Goal: Task Accomplishment & Management: Manage account settings

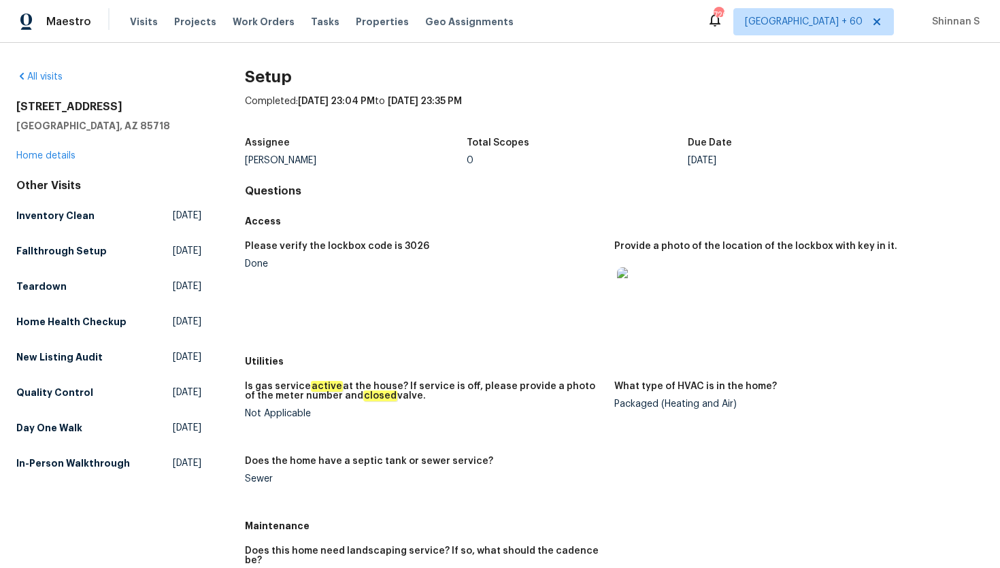
click at [638, 279] on img at bounding box center [639, 289] width 44 height 44
click at [827, 21] on span "[GEOGRAPHIC_DATA] + 60" at bounding box center [804, 22] width 118 height 14
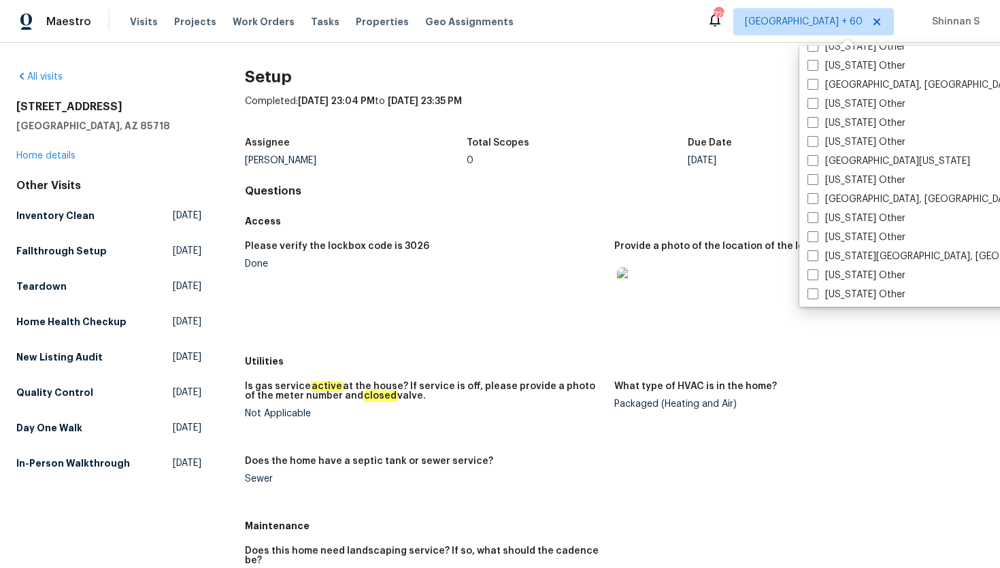
scroll to position [2054, 0]
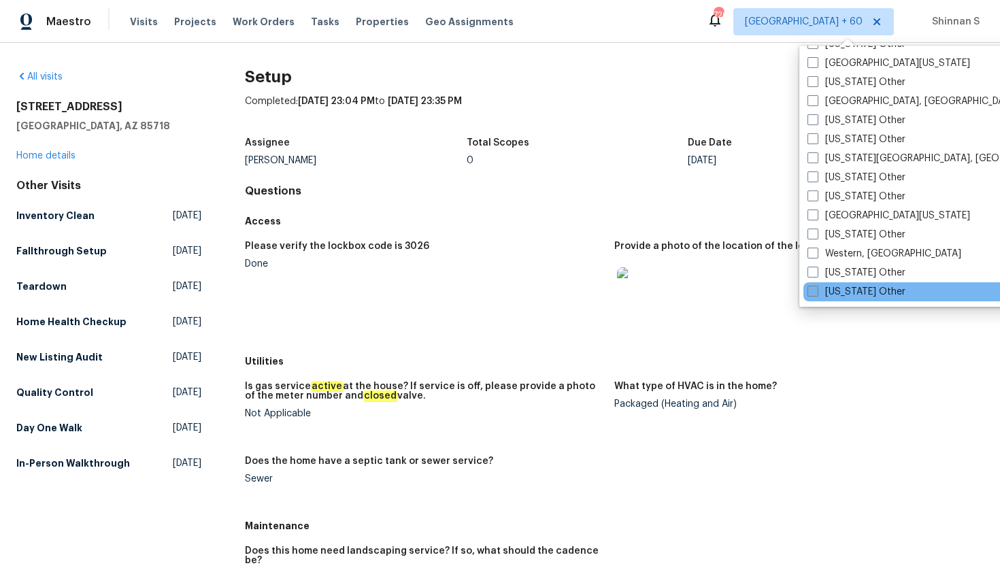
click at [816, 296] on span at bounding box center [812, 291] width 11 height 11
click at [816, 294] on input "[US_STATE] Other" at bounding box center [811, 289] width 9 height 9
checkbox input "true"
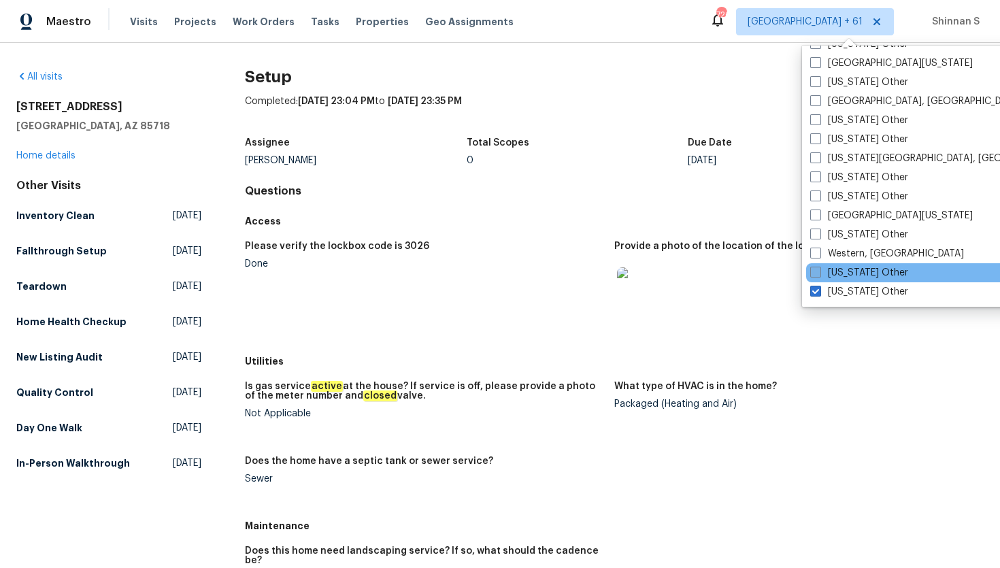
click at [817, 268] on span at bounding box center [815, 272] width 11 height 11
click at [817, 268] on input "[US_STATE] Other" at bounding box center [814, 270] width 9 height 9
checkbox input "true"
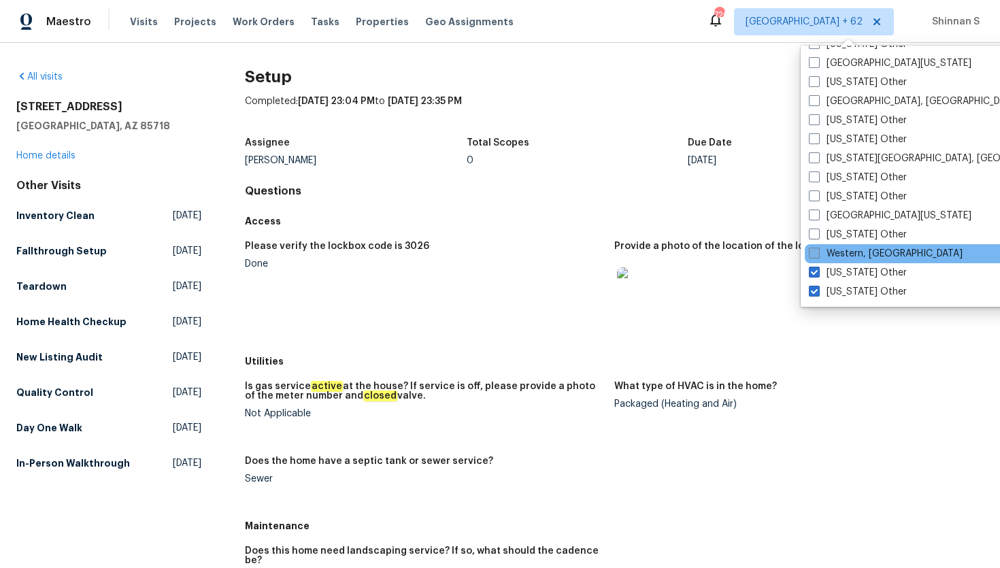
click at [817, 250] on span at bounding box center [814, 253] width 11 height 11
click at [817, 250] on input "Western, [GEOGRAPHIC_DATA]" at bounding box center [813, 251] width 9 height 9
checkbox input "true"
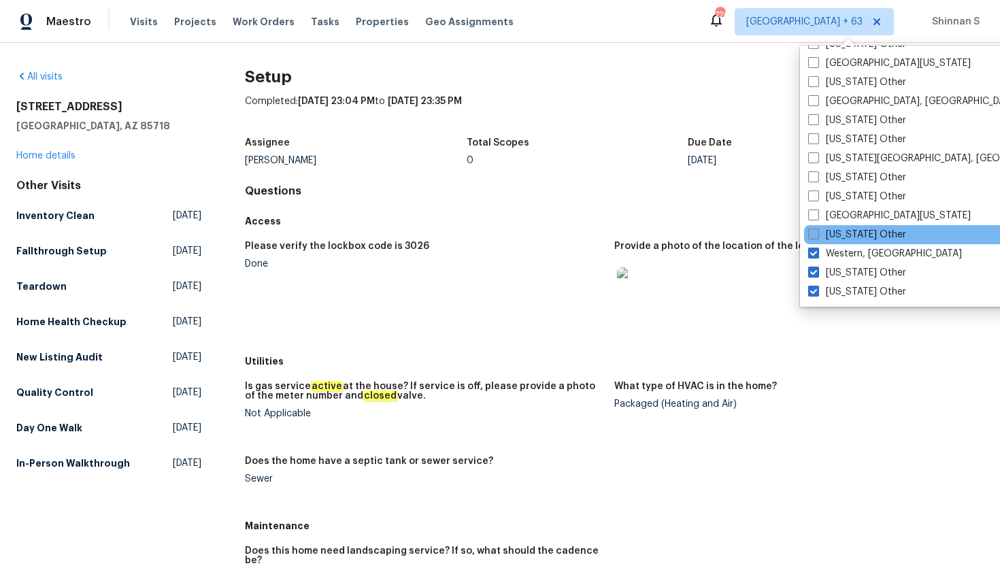
click at [817, 235] on span at bounding box center [813, 234] width 11 height 11
click at [817, 235] on input "[US_STATE] Other" at bounding box center [812, 232] width 9 height 9
checkbox input "true"
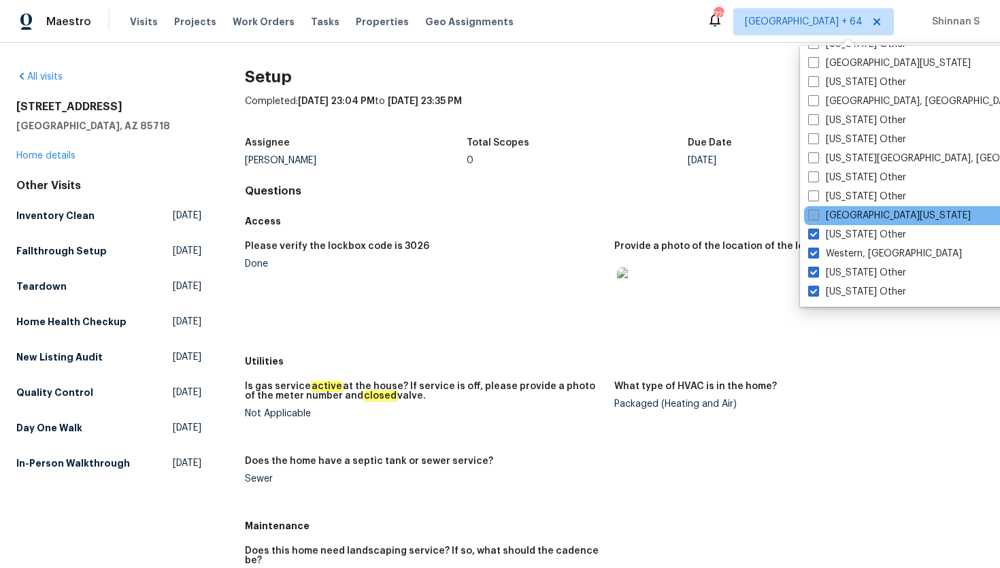
click at [816, 216] on span at bounding box center [813, 214] width 11 height 11
click at [816, 216] on input "[GEOGRAPHIC_DATA][US_STATE]" at bounding box center [812, 213] width 9 height 9
checkbox input "true"
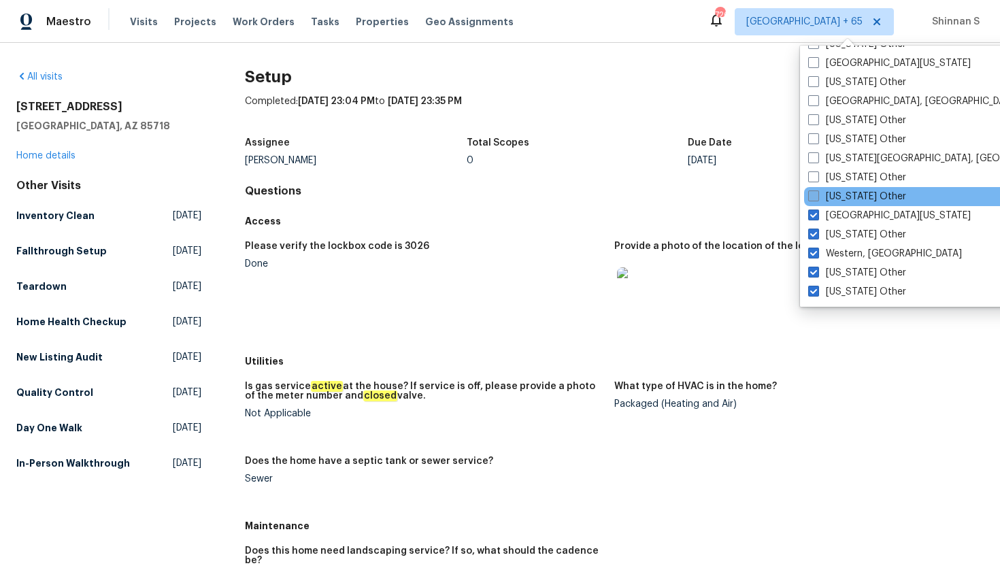
click at [815, 198] on span at bounding box center [813, 195] width 11 height 11
click at [815, 198] on input "[US_STATE] Other" at bounding box center [812, 194] width 9 height 9
checkbox input "true"
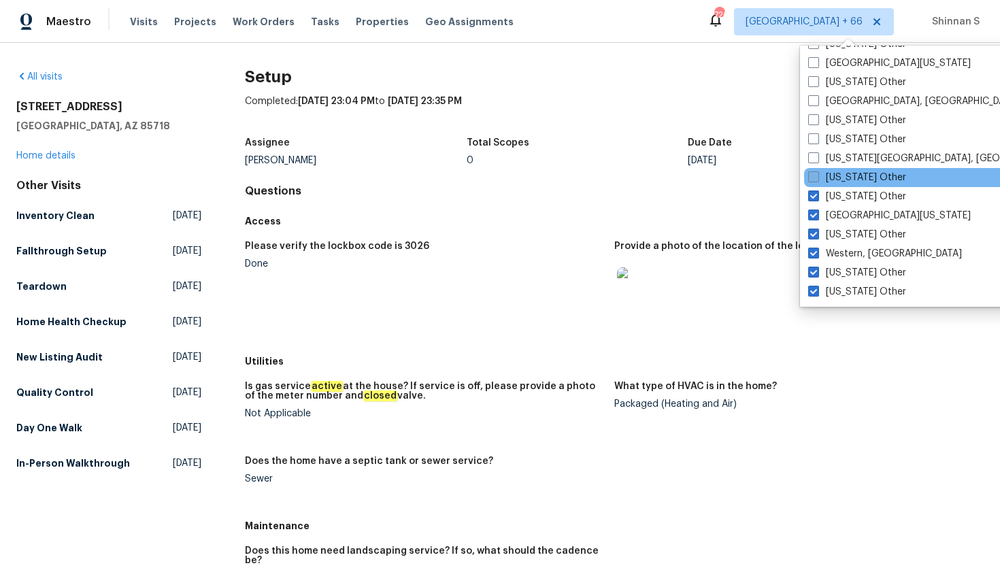
click at [819, 172] on label "[US_STATE] Other" at bounding box center [857, 178] width 98 height 14
click at [817, 172] on input "[US_STATE] Other" at bounding box center [812, 175] width 9 height 9
checkbox input "true"
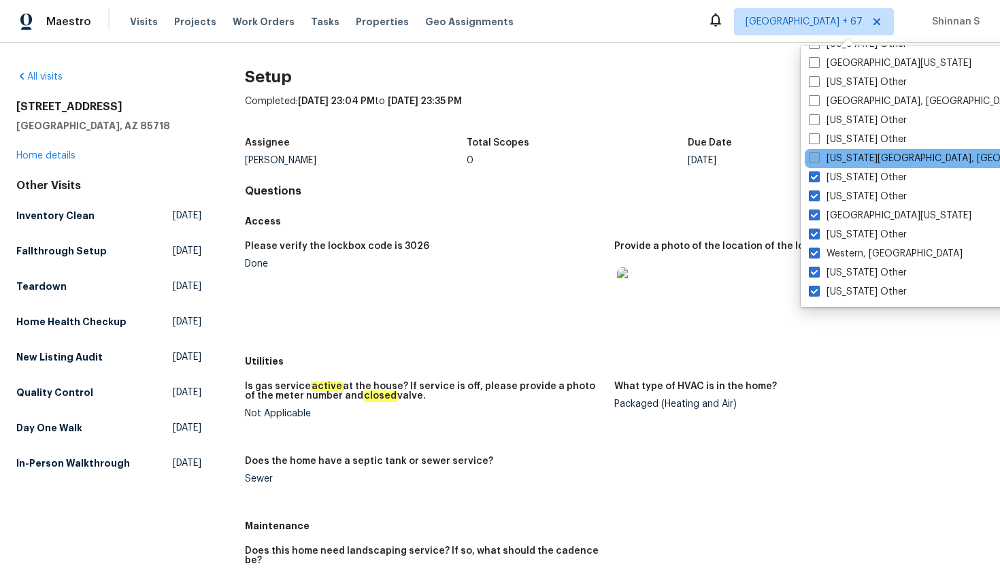
click at [819, 163] on label "[US_STATE][GEOGRAPHIC_DATA], [GEOGRAPHIC_DATA]" at bounding box center [940, 159] width 262 height 14
click at [817, 161] on input "[US_STATE][GEOGRAPHIC_DATA], [GEOGRAPHIC_DATA]" at bounding box center [813, 156] width 9 height 9
checkbox input "true"
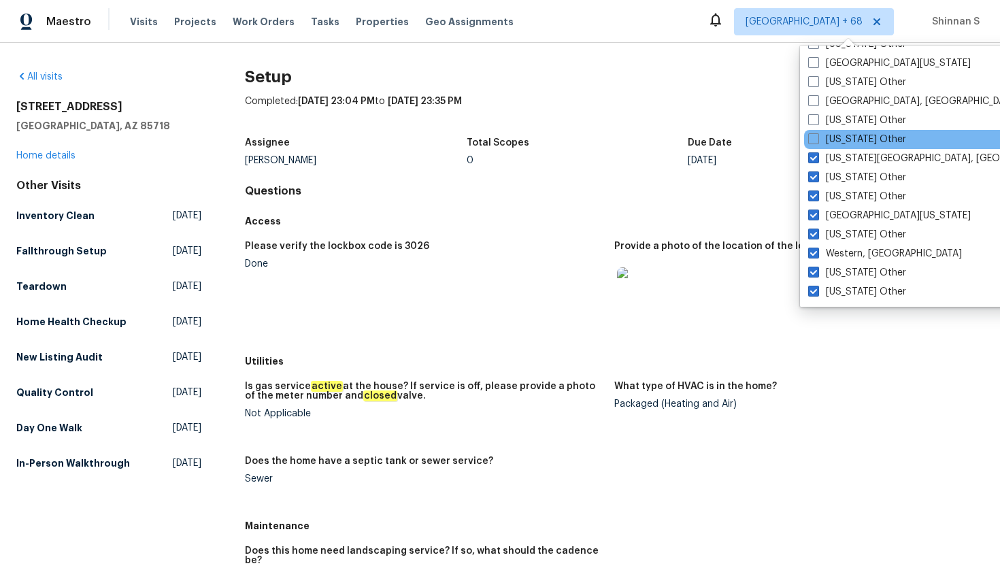
click at [819, 147] on div "[US_STATE] Other" at bounding box center [941, 139] width 274 height 19
click at [815, 134] on span at bounding box center [813, 138] width 11 height 11
click at [815, 134] on input "[US_STATE] Other" at bounding box center [812, 137] width 9 height 9
checkbox input "true"
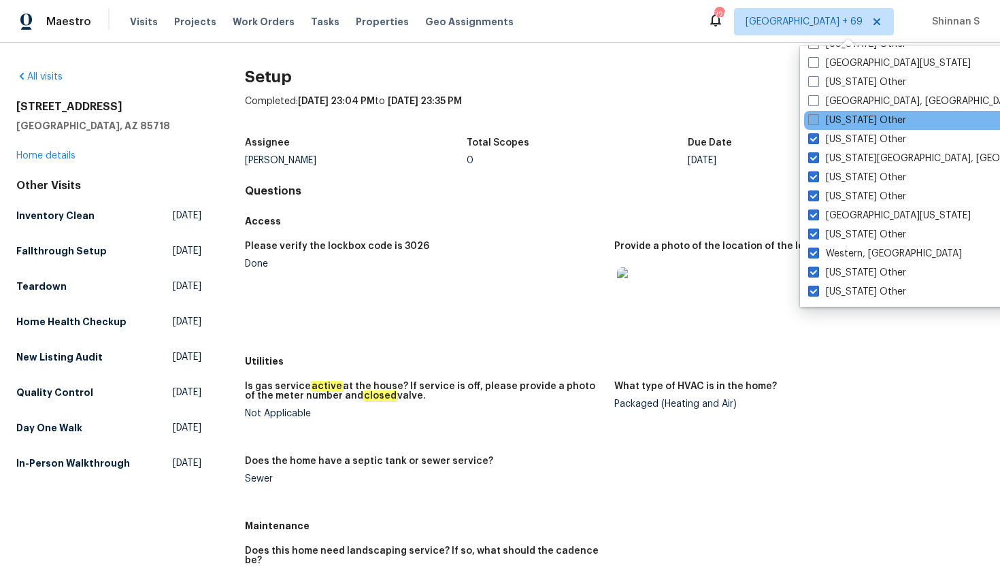
click at [812, 122] on span at bounding box center [813, 119] width 11 height 11
click at [812, 122] on input "[US_STATE] Other" at bounding box center [812, 118] width 9 height 9
checkbox input "true"
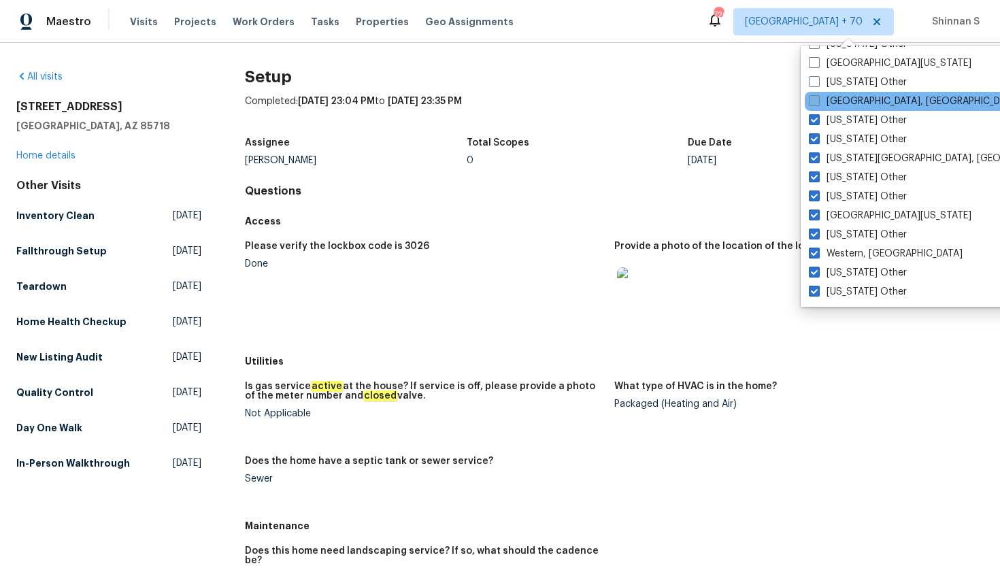
click at [812, 101] on span at bounding box center [814, 100] width 11 height 11
click at [812, 101] on input "[GEOGRAPHIC_DATA], [GEOGRAPHIC_DATA]" at bounding box center [813, 99] width 9 height 9
checkbox input "true"
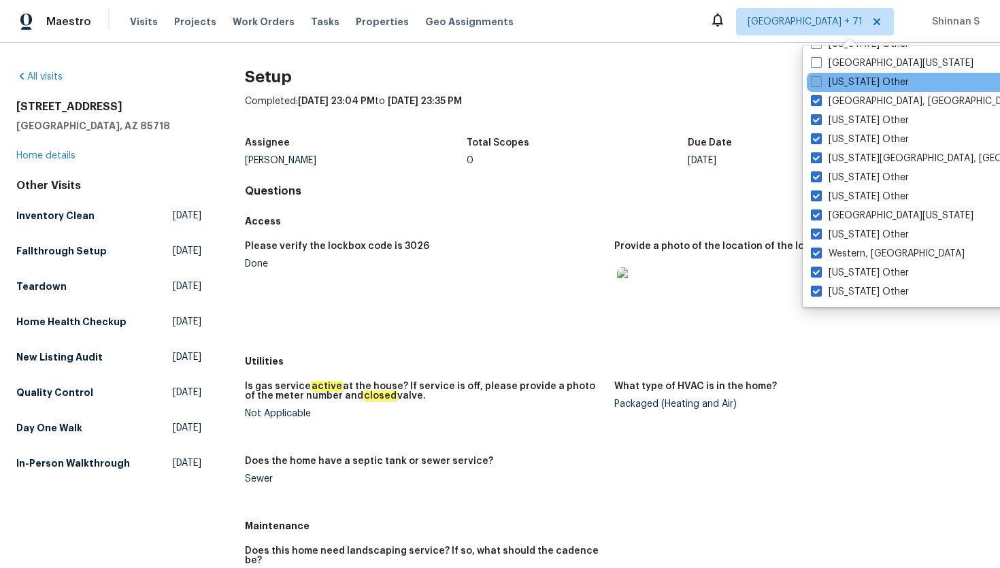
click at [812, 82] on span at bounding box center [816, 81] width 11 height 11
click at [812, 82] on input "[US_STATE] Other" at bounding box center [815, 79] width 9 height 9
checkbox input "true"
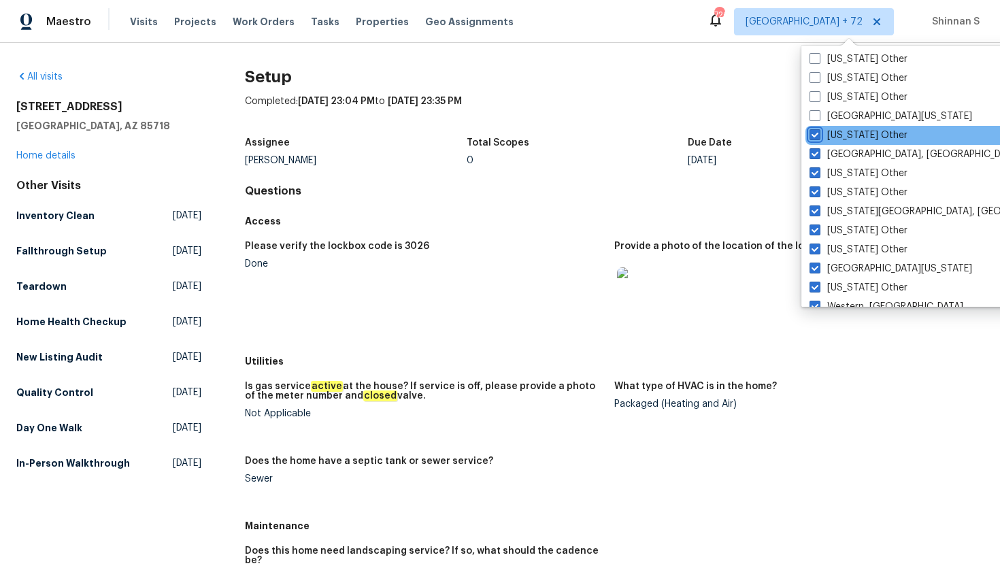
scroll to position [1992, 0]
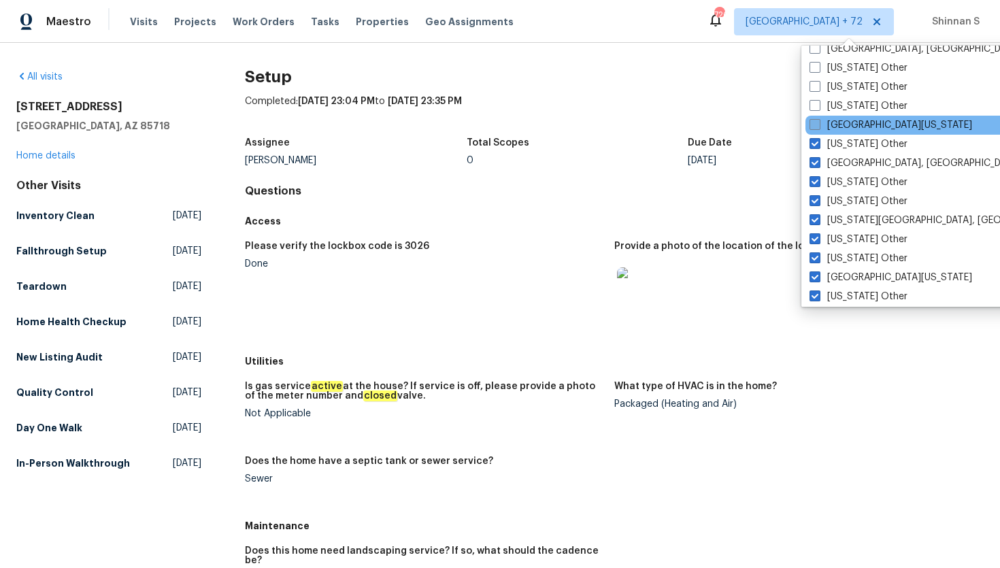
click at [812, 129] on span at bounding box center [814, 124] width 11 height 11
click at [812, 127] on input "[GEOGRAPHIC_DATA][US_STATE]" at bounding box center [813, 122] width 9 height 9
checkbox input "true"
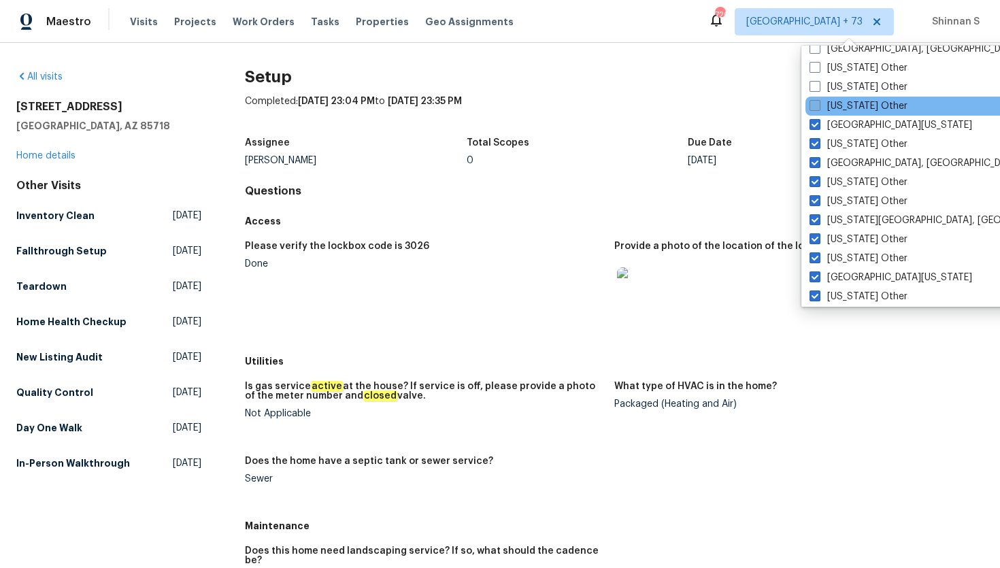
click at [814, 112] on label "[US_STATE] Other" at bounding box center [858, 106] width 98 height 14
click at [814, 108] on input "[US_STATE] Other" at bounding box center [813, 103] width 9 height 9
checkbox input "true"
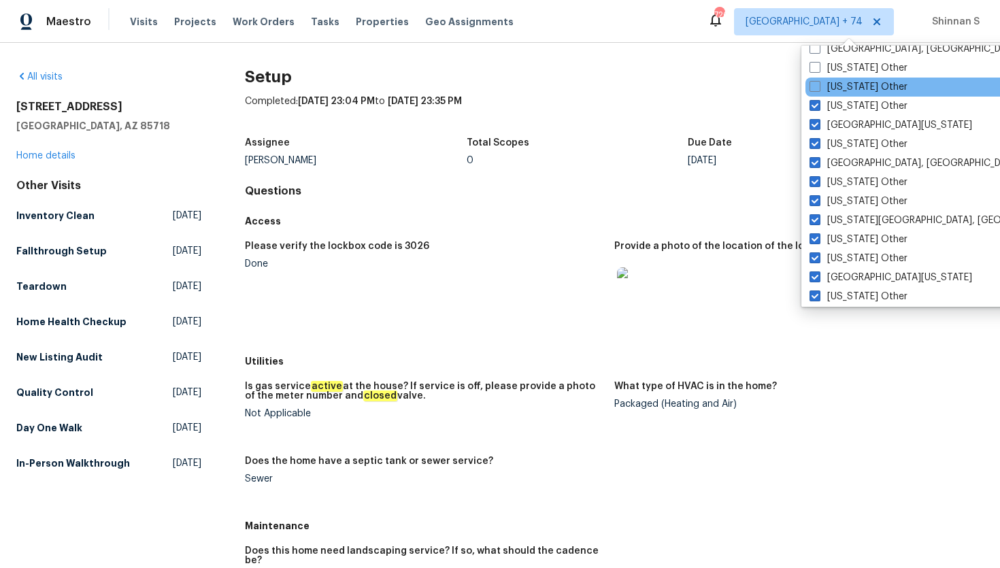
click at [813, 94] on div "[US_STATE] Other" at bounding box center [942, 87] width 274 height 19
click at [813, 88] on span at bounding box center [814, 86] width 11 height 11
click at [813, 88] on input "[US_STATE] Other" at bounding box center [813, 84] width 9 height 9
checkbox input "true"
click at [811, 70] on span at bounding box center [814, 67] width 11 height 11
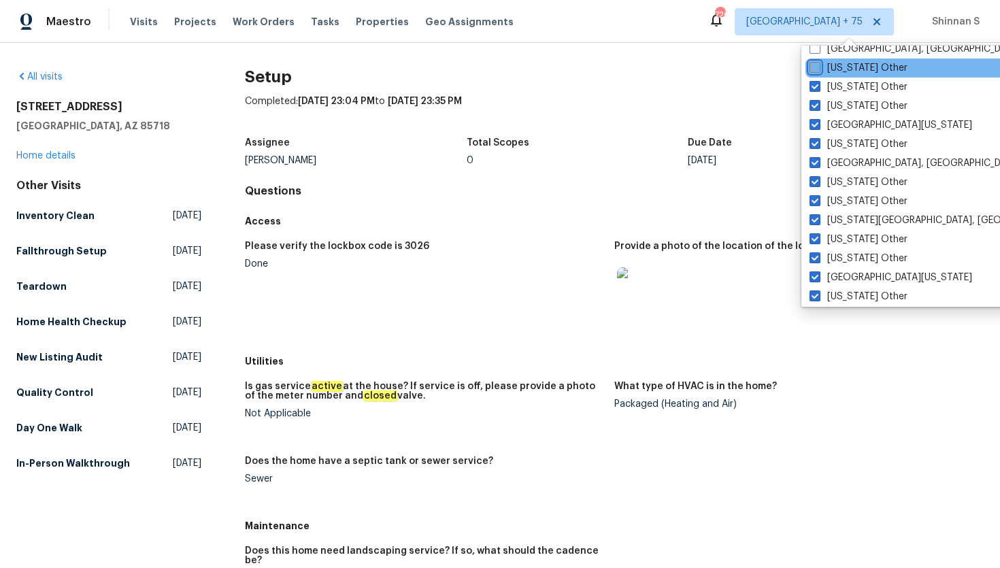
click at [811, 70] on input "[US_STATE] Other" at bounding box center [813, 65] width 9 height 9
checkbox input "true"
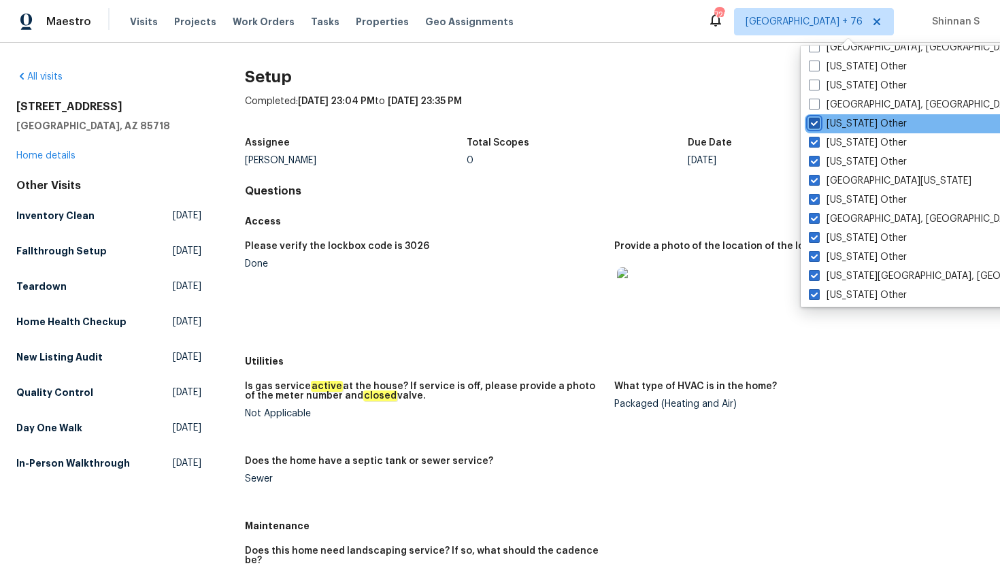
scroll to position [1930, 0]
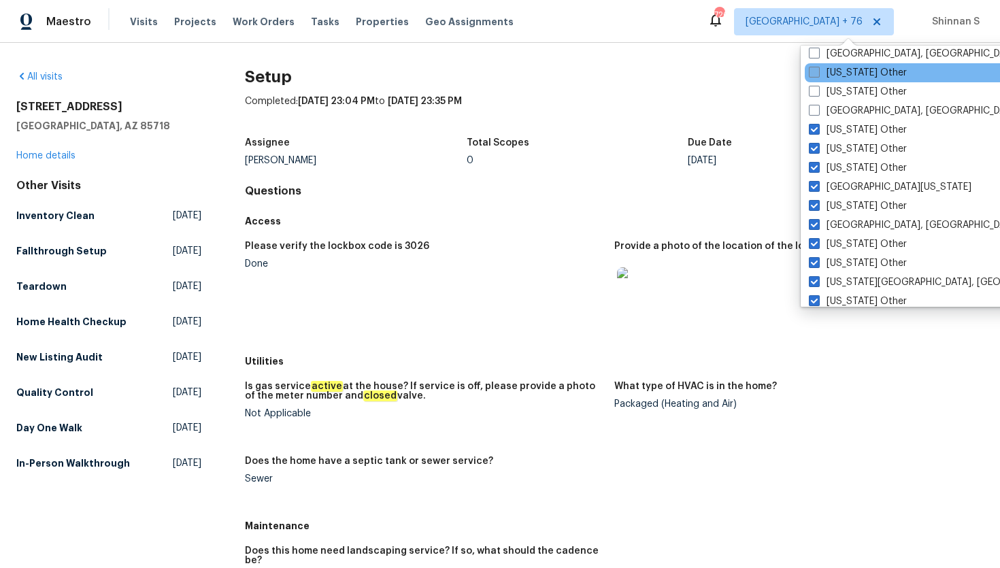
click at [814, 78] on label "[US_STATE] Other" at bounding box center [858, 73] width 98 height 14
click at [814, 75] on input "[US_STATE] Other" at bounding box center [813, 70] width 9 height 9
checkbox input "true"
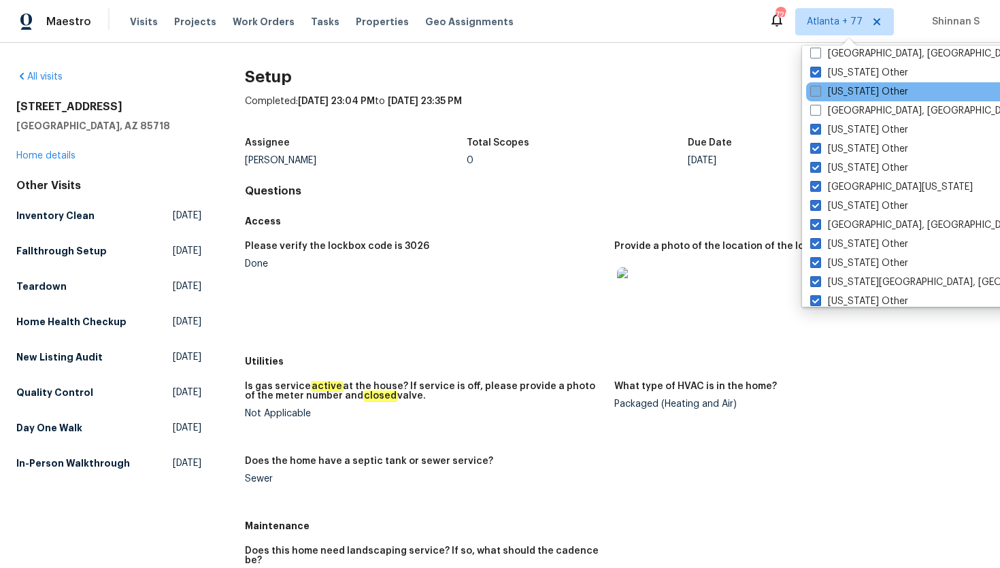
click at [814, 97] on label "[US_STATE] Other" at bounding box center [859, 92] width 98 height 14
click at [814, 94] on input "[US_STATE] Other" at bounding box center [814, 89] width 9 height 9
checkbox input "true"
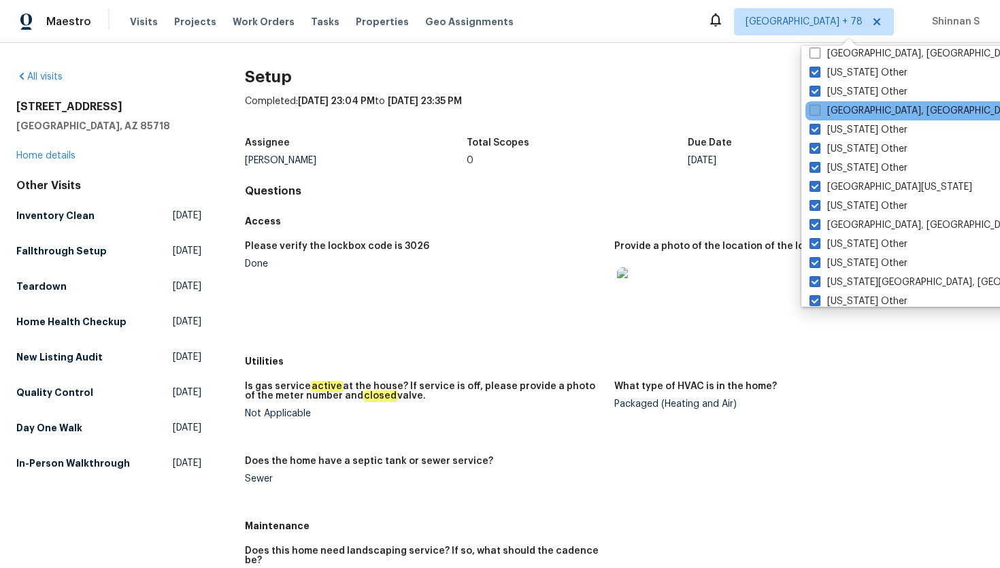
click at [814, 110] on span at bounding box center [814, 110] width 11 height 11
click at [814, 110] on input "[GEOGRAPHIC_DATA], [GEOGRAPHIC_DATA]" at bounding box center [813, 108] width 9 height 9
checkbox input "true"
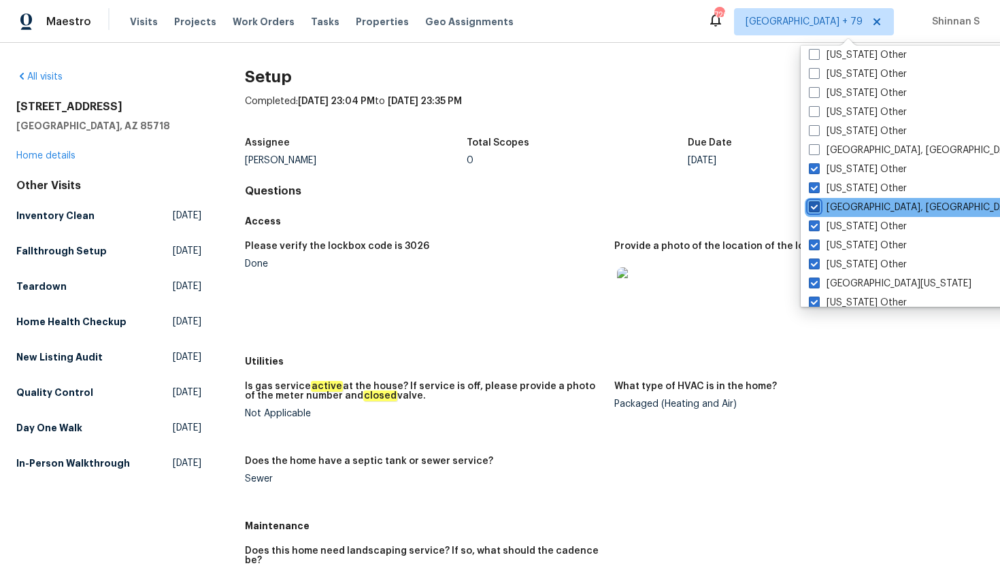
scroll to position [1829, 0]
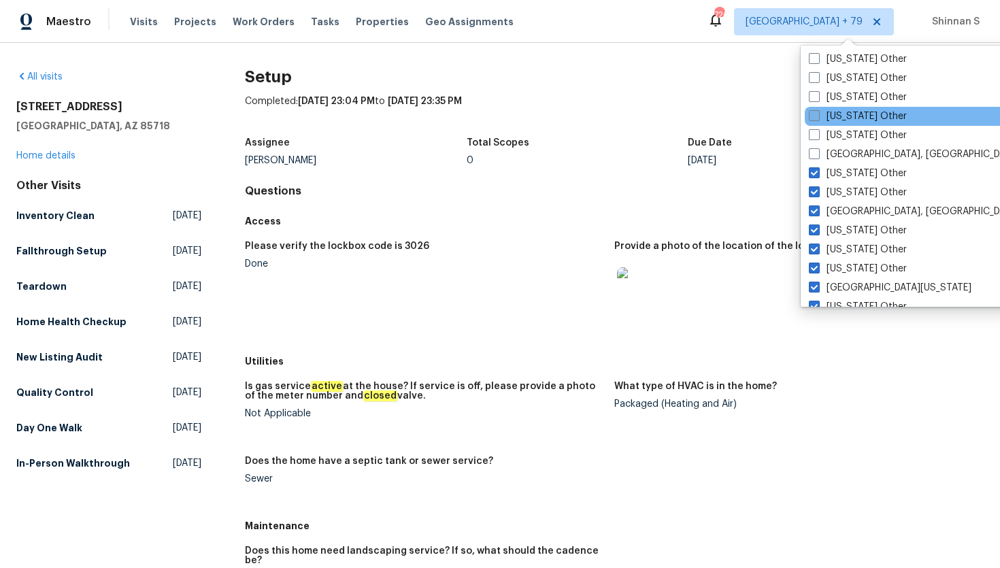
click at [811, 112] on span at bounding box center [814, 115] width 11 height 11
click at [811, 112] on input "[US_STATE] Other" at bounding box center [813, 113] width 9 height 9
checkbox input "true"
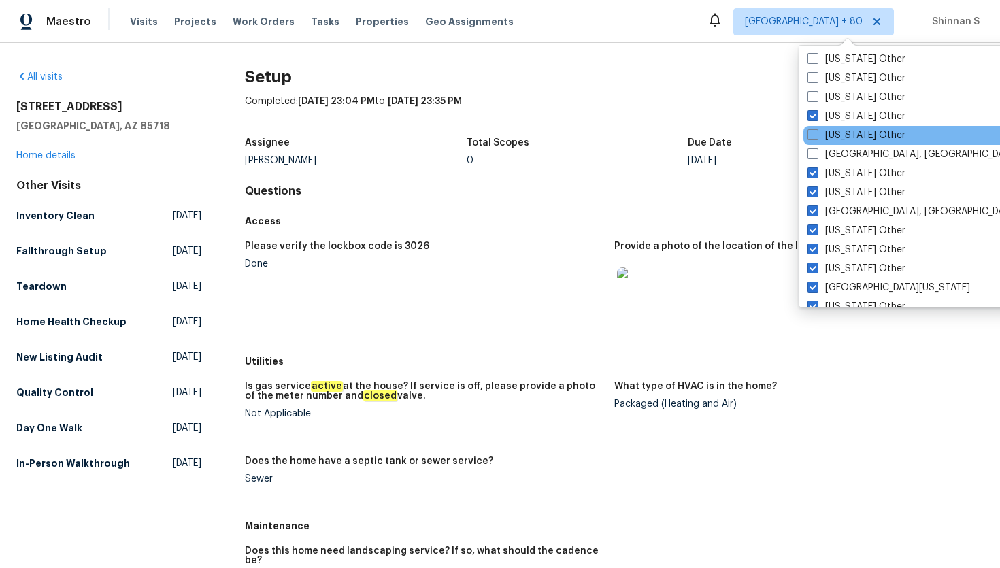
click at [811, 140] on span at bounding box center [812, 134] width 11 height 11
click at [811, 137] on input "[US_STATE] Other" at bounding box center [811, 133] width 9 height 9
checkbox input "true"
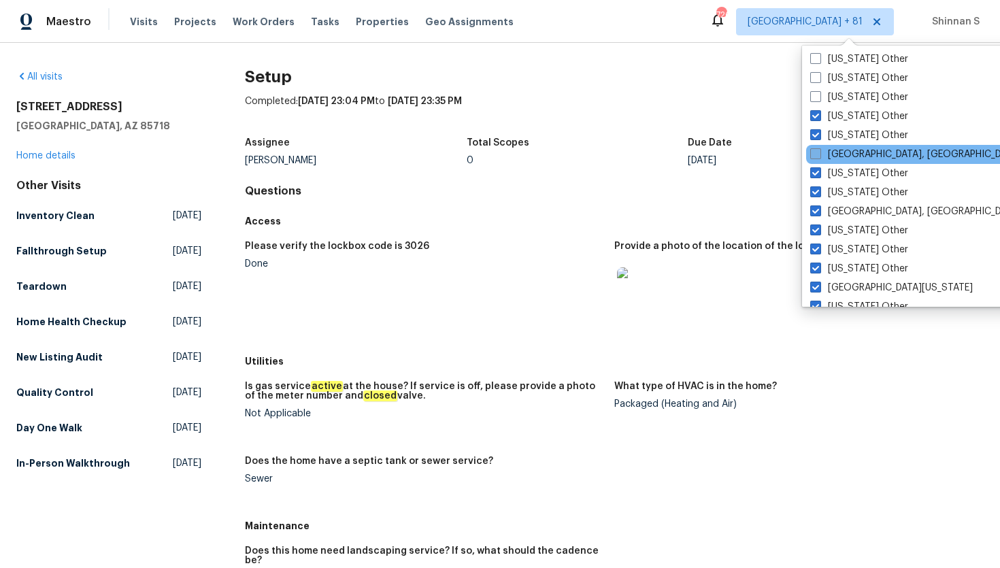
click at [811, 151] on span at bounding box center [815, 153] width 11 height 11
click at [811, 151] on input "[GEOGRAPHIC_DATA], [GEOGRAPHIC_DATA]" at bounding box center [814, 152] width 9 height 9
checkbox input "true"
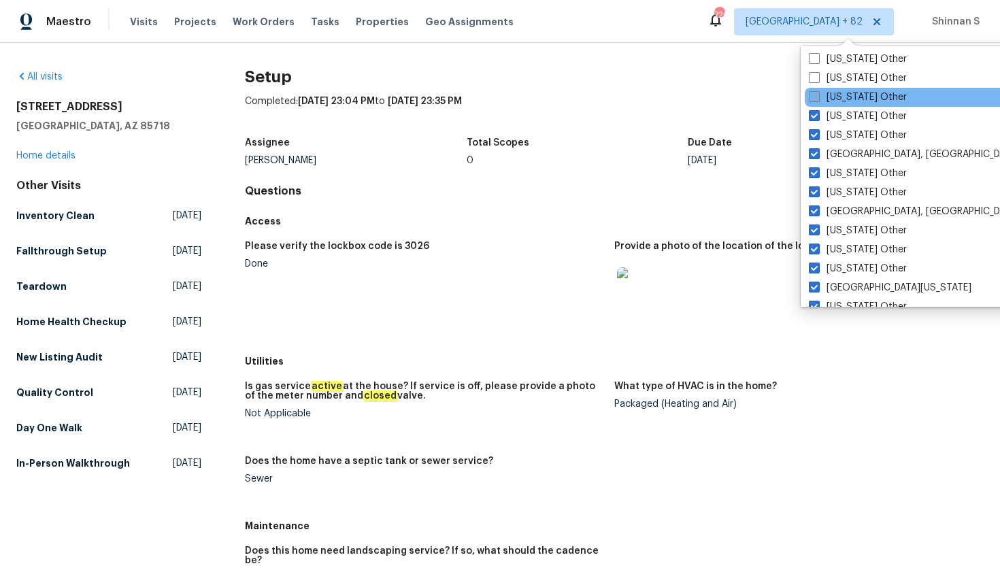
click at [812, 92] on span at bounding box center [814, 96] width 11 height 11
click at [812, 92] on input "[US_STATE] Other" at bounding box center [813, 94] width 9 height 9
checkbox input "true"
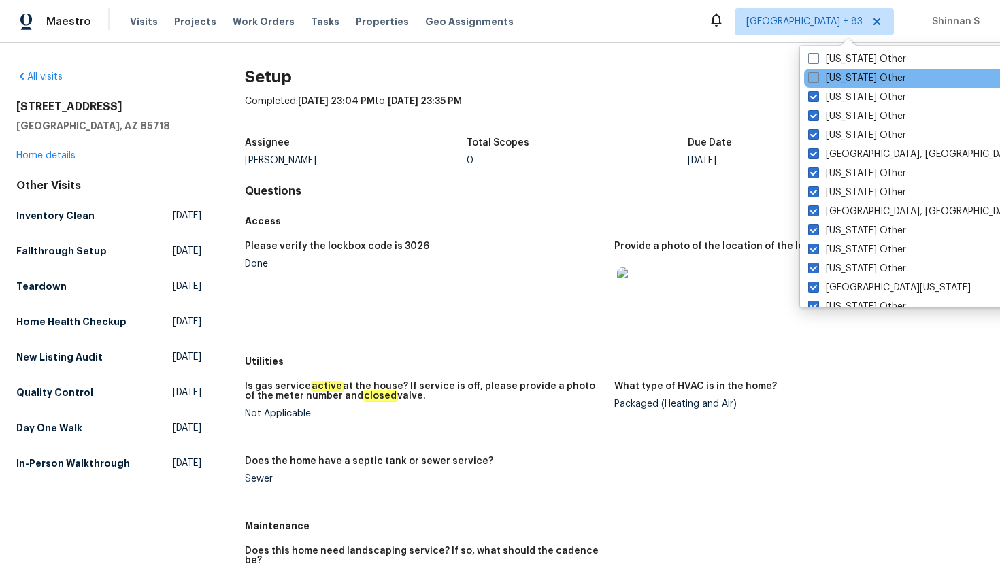
click at [812, 80] on span at bounding box center [813, 77] width 11 height 11
click at [812, 80] on input "[US_STATE] Other" at bounding box center [812, 75] width 9 height 9
checkbox input "true"
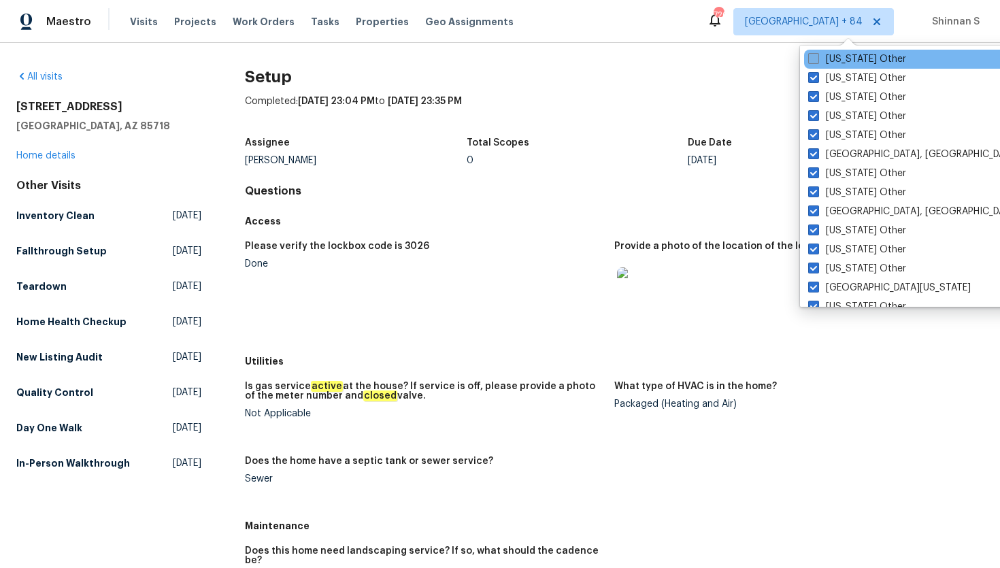
click at [812, 64] on label "[US_STATE] Other" at bounding box center [857, 59] width 98 height 14
click at [812, 61] on input "[US_STATE] Other" at bounding box center [812, 56] width 9 height 9
checkbox input "true"
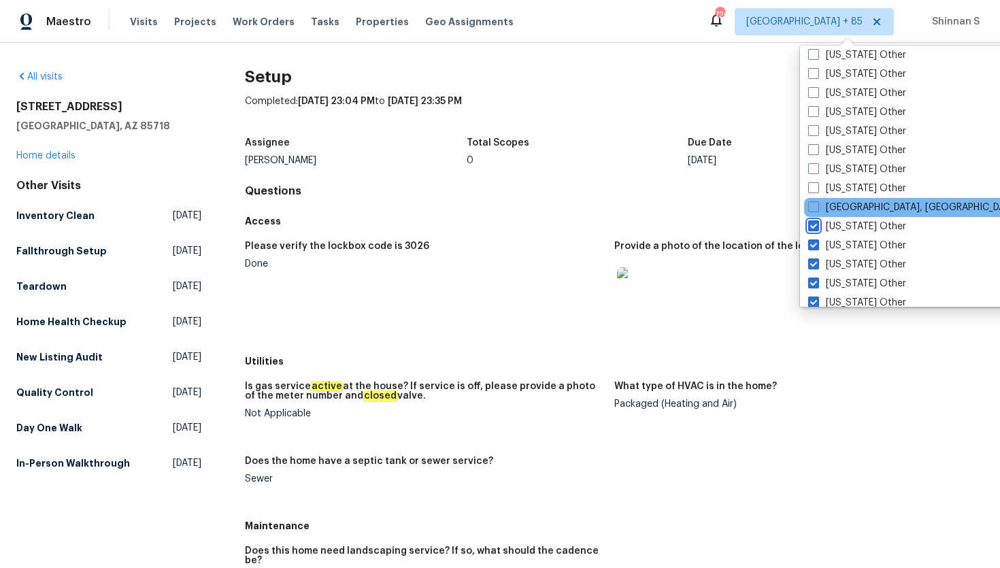
scroll to position [1653, 0]
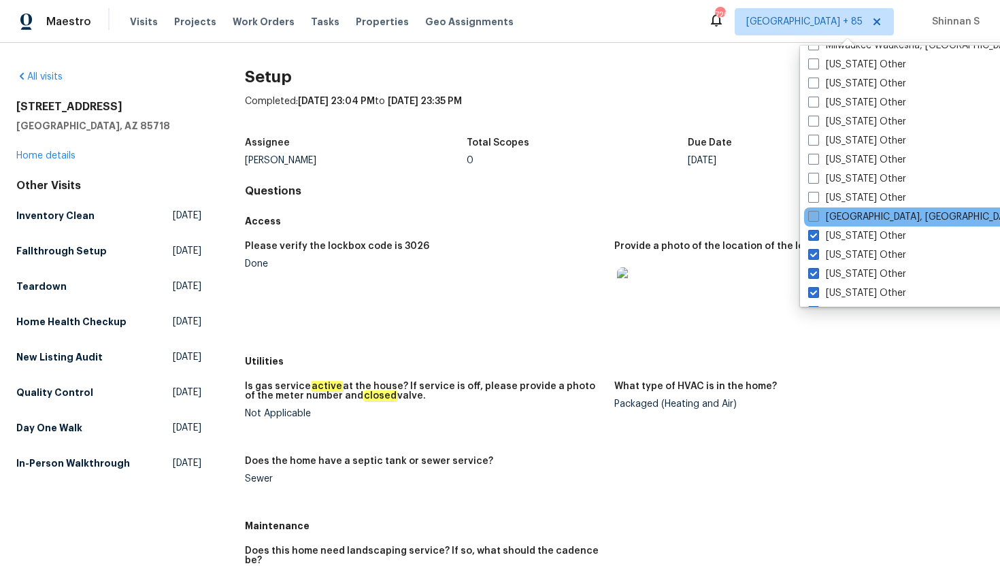
click at [814, 214] on span at bounding box center [813, 216] width 11 height 11
click at [814, 214] on input "[GEOGRAPHIC_DATA], [GEOGRAPHIC_DATA]" at bounding box center [812, 214] width 9 height 9
checkbox input "true"
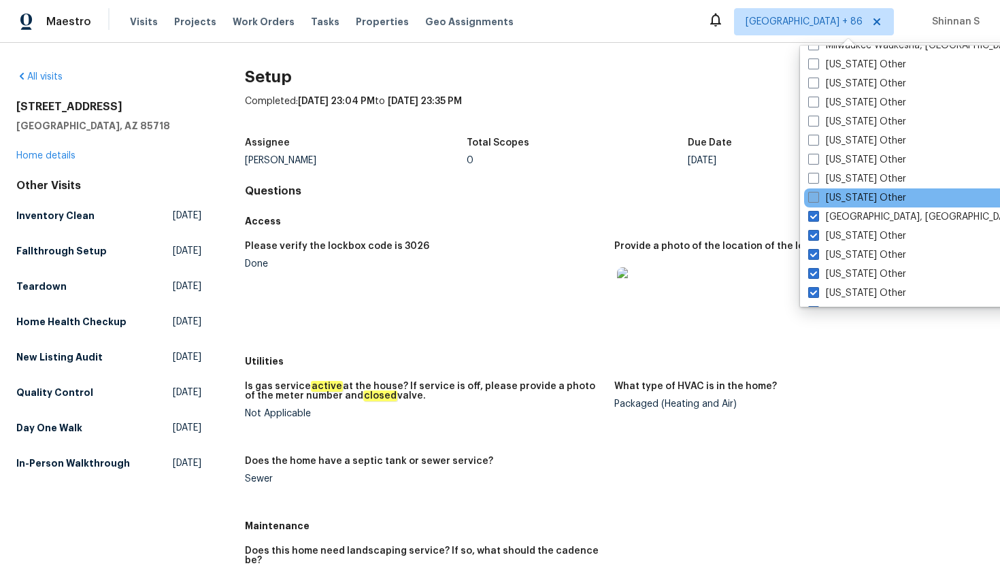
click at [814, 200] on span at bounding box center [813, 197] width 11 height 11
click at [814, 200] on input "[US_STATE] Other" at bounding box center [812, 195] width 9 height 9
checkbox input "true"
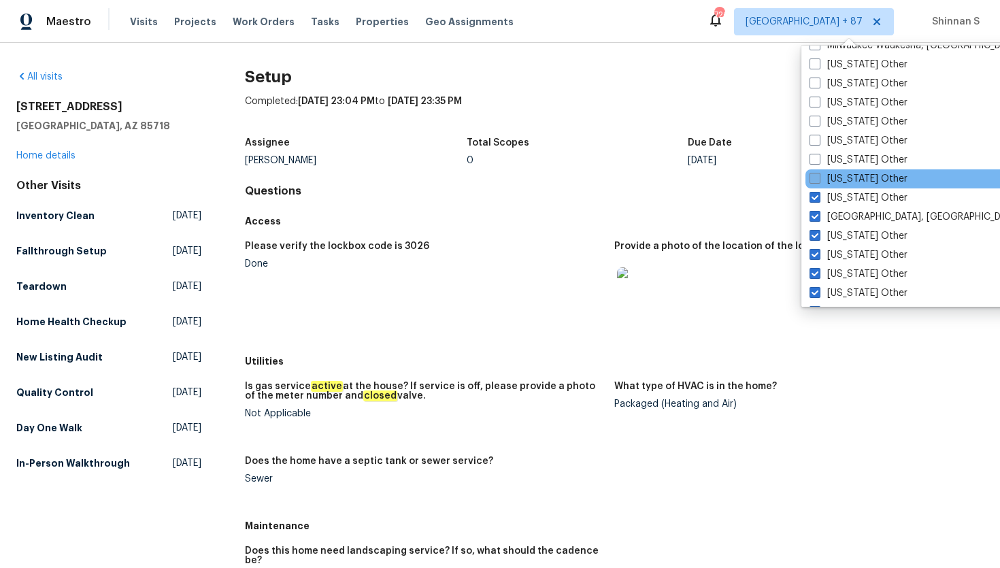
click at [814, 184] on label "[US_STATE] Other" at bounding box center [858, 179] width 98 height 14
click at [814, 181] on input "[US_STATE] Other" at bounding box center [813, 176] width 9 height 9
checkbox input "true"
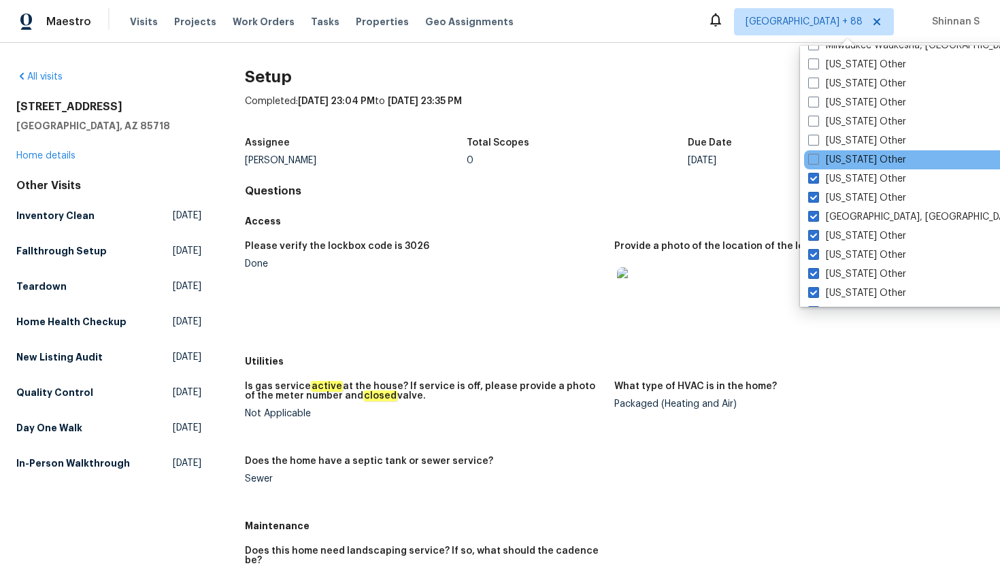
click at [814, 168] on div "[US_STATE] Other" at bounding box center [941, 159] width 274 height 19
click at [812, 155] on span at bounding box center [813, 159] width 11 height 11
click at [812, 155] on input "[US_STATE] Other" at bounding box center [812, 157] width 9 height 9
checkbox input "true"
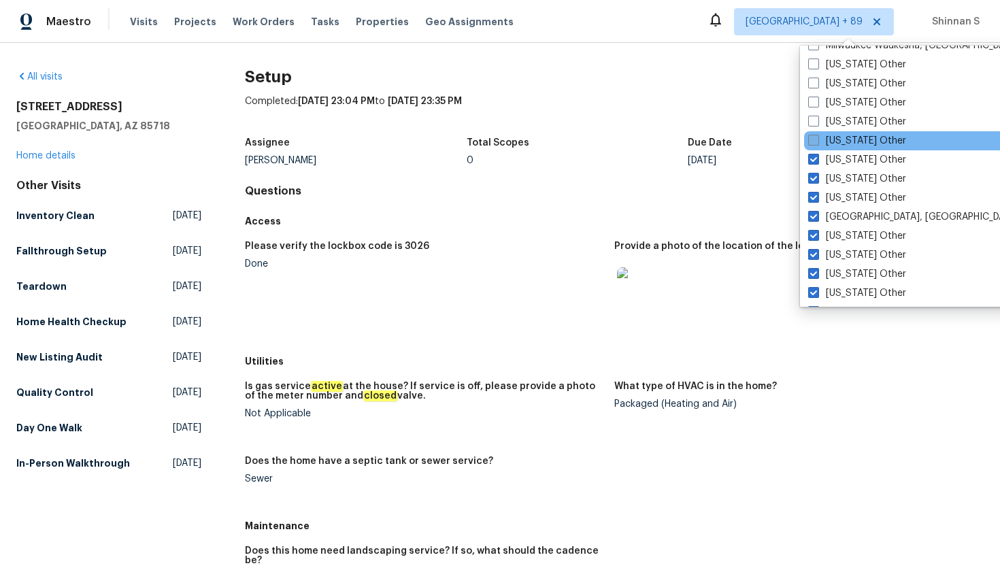
click at [812, 139] on span at bounding box center [813, 140] width 11 height 11
click at [812, 139] on input "[US_STATE] Other" at bounding box center [812, 138] width 9 height 9
checkbox input "true"
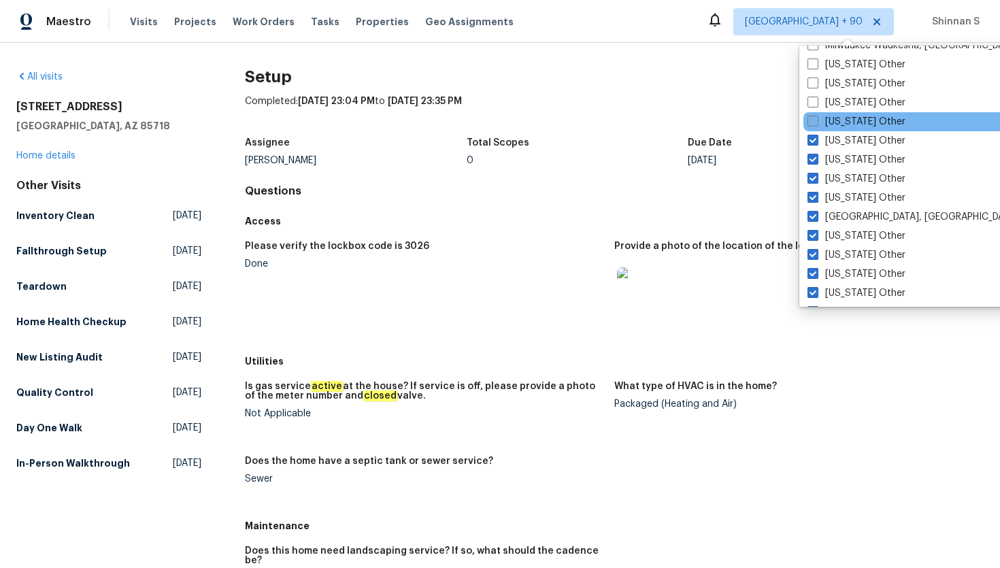
click at [812, 119] on span at bounding box center [812, 121] width 11 height 11
click at [812, 119] on input "[US_STATE] Other" at bounding box center [811, 119] width 9 height 9
checkbox input "true"
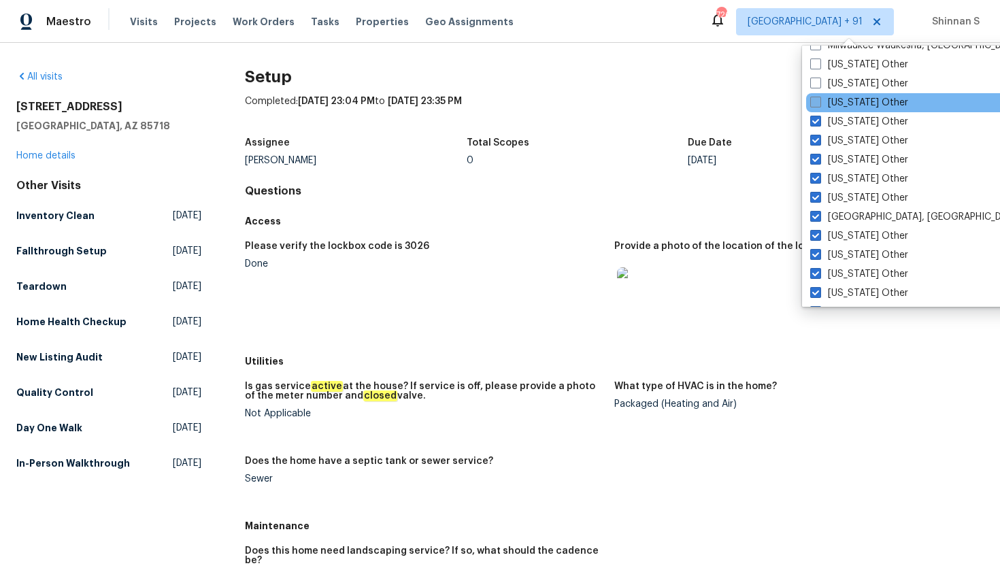
click at [812, 103] on span at bounding box center [815, 102] width 11 height 11
click at [812, 103] on input "[US_STATE] Other" at bounding box center [814, 100] width 9 height 9
checkbox input "true"
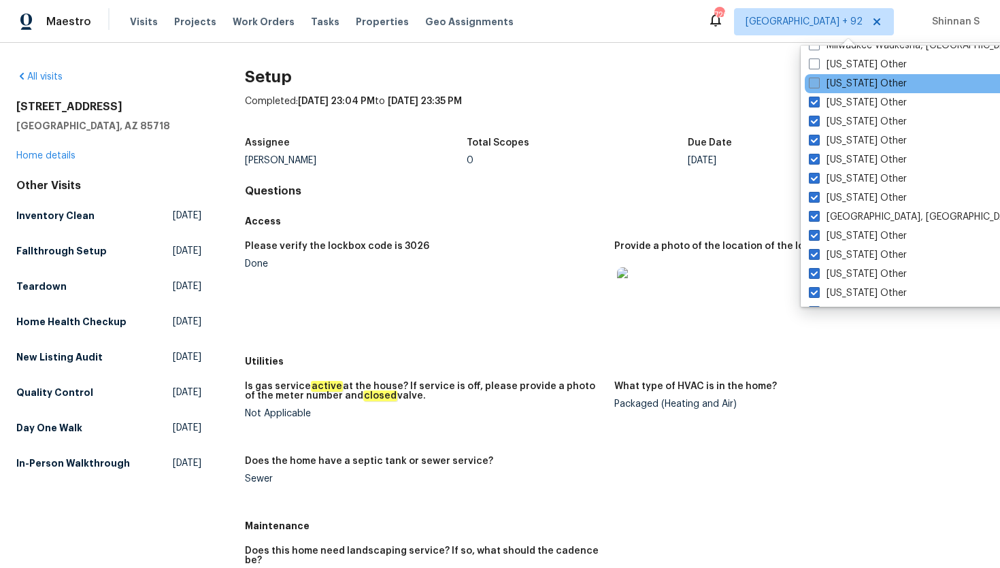
click at [812, 87] on span at bounding box center [814, 83] width 11 height 11
click at [812, 86] on input "[US_STATE] Other" at bounding box center [813, 81] width 9 height 9
checkbox input "true"
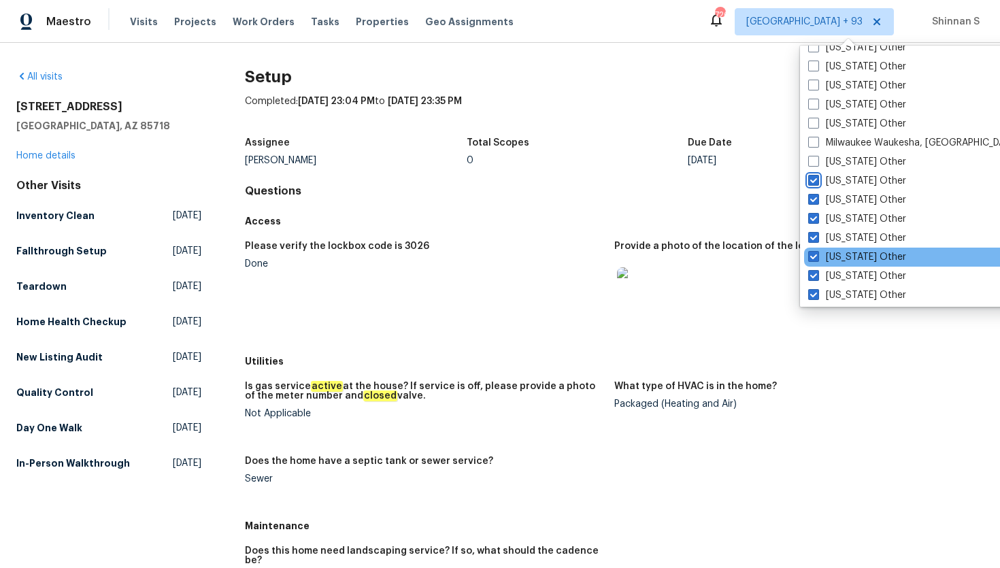
scroll to position [1552, 0]
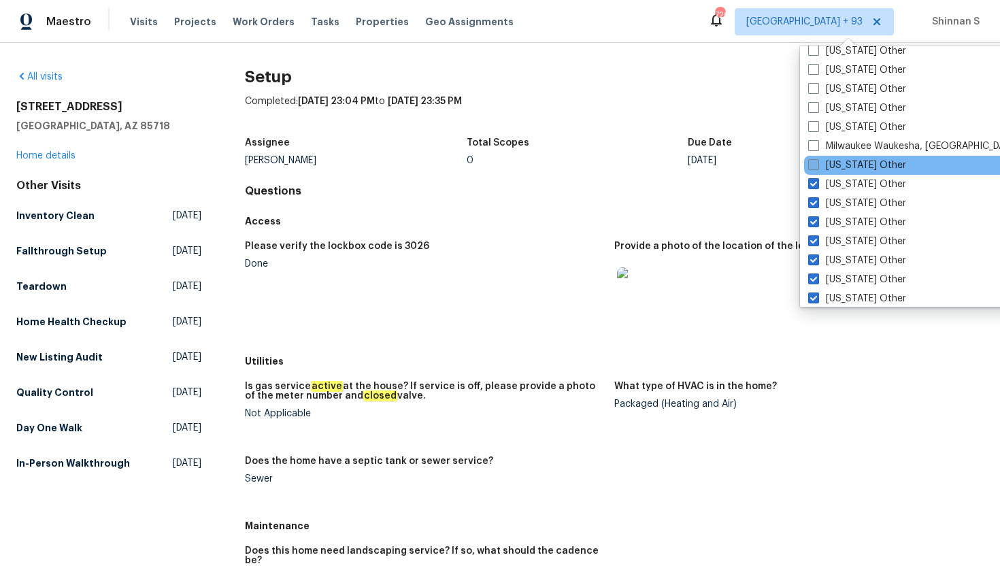
click at [812, 160] on span at bounding box center [813, 164] width 11 height 11
click at [812, 160] on input "[US_STATE] Other" at bounding box center [812, 162] width 9 height 9
checkbox input "true"
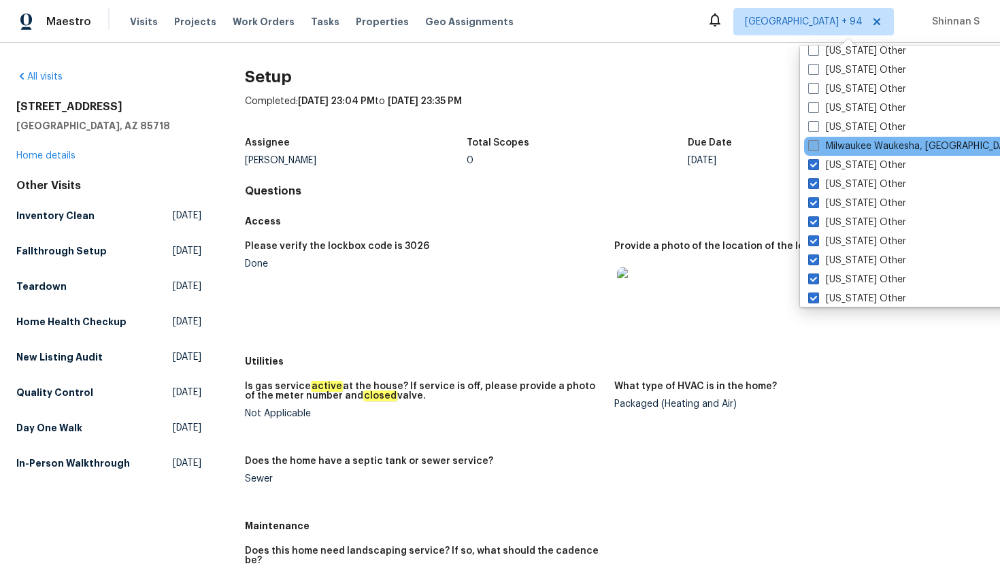
click at [812, 152] on label "Milwaukee Waukesha, [GEOGRAPHIC_DATA]" at bounding box center [913, 146] width 211 height 14
click at [812, 148] on input "Milwaukee Waukesha, [GEOGRAPHIC_DATA]" at bounding box center [812, 143] width 9 height 9
checkbox input "true"
click at [812, 137] on div "Milwaukee Waukesha, [GEOGRAPHIC_DATA]" at bounding box center [941, 146] width 274 height 19
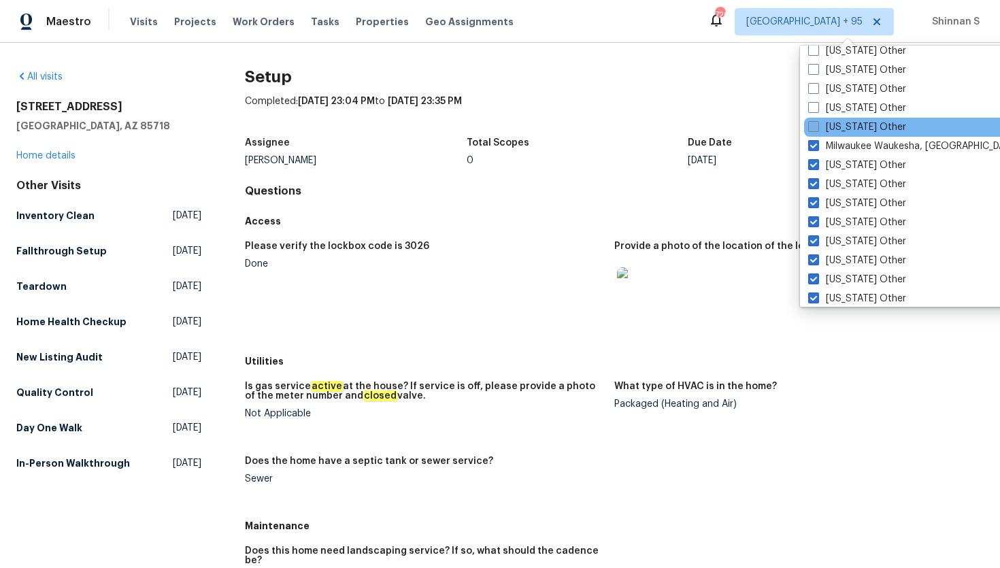
click at [811, 127] on span at bounding box center [813, 126] width 11 height 11
click at [811, 127] on input "[US_STATE] Other" at bounding box center [812, 124] width 9 height 9
checkbox input "true"
click at [811, 118] on div "[US_STATE] Other" at bounding box center [941, 127] width 274 height 19
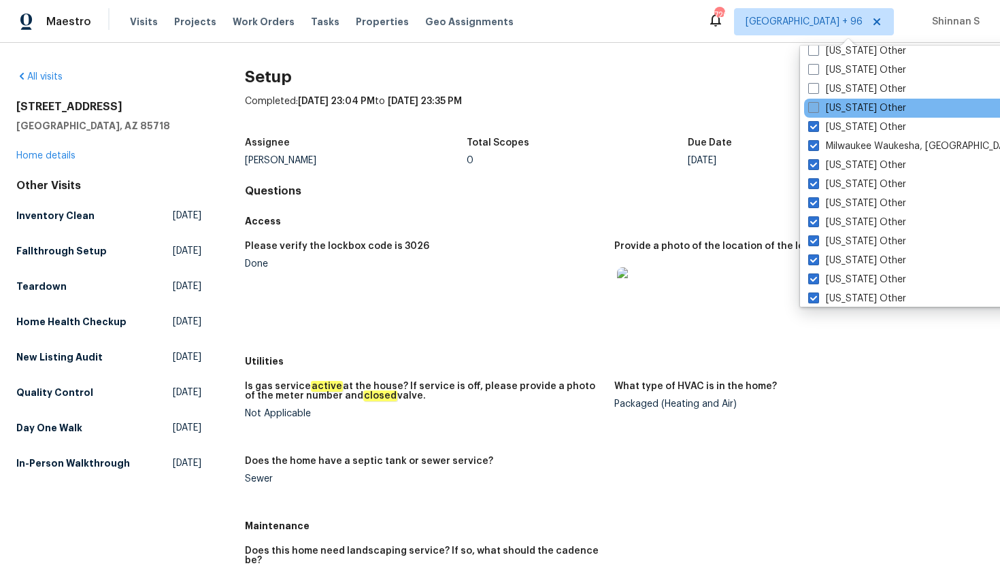
click at [811, 114] on label "[US_STATE] Other" at bounding box center [857, 108] width 98 height 14
click at [811, 110] on input "[US_STATE] Other" at bounding box center [812, 105] width 9 height 9
checkbox input "true"
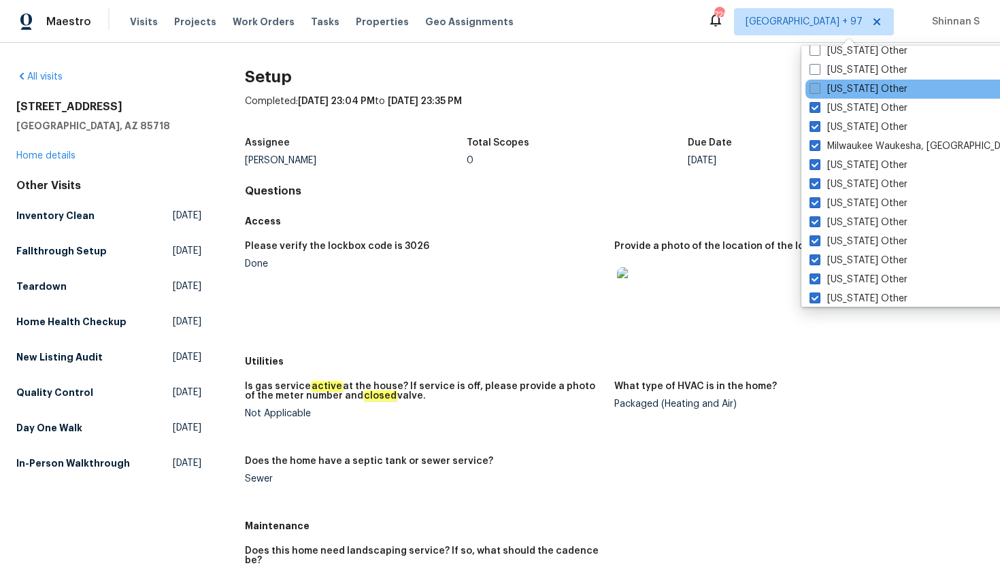
click at [811, 90] on span at bounding box center [814, 88] width 11 height 11
click at [811, 90] on input "[US_STATE] Other" at bounding box center [813, 86] width 9 height 9
checkbox input "true"
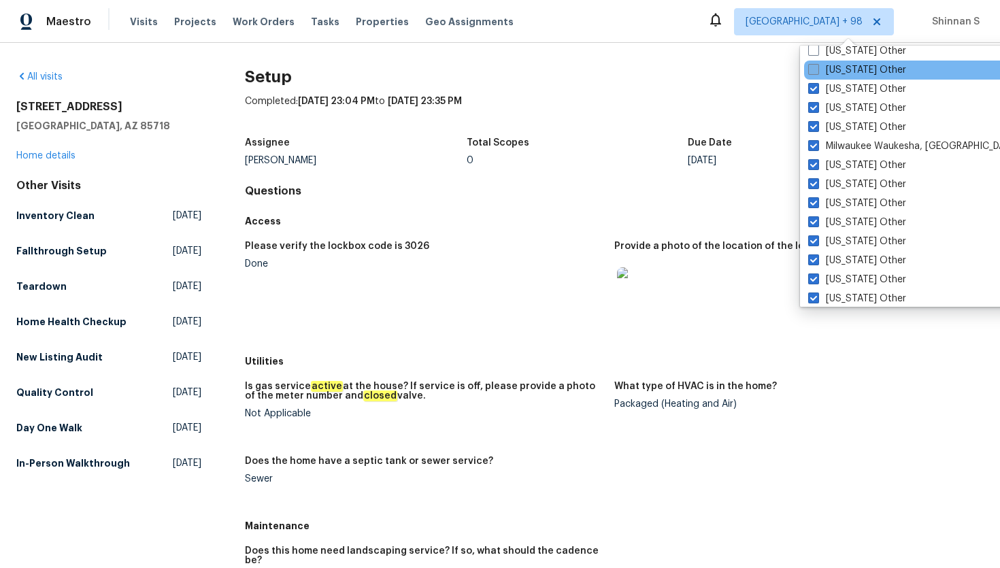
click at [811, 75] on label "[US_STATE] Other" at bounding box center [857, 70] width 98 height 14
click at [811, 72] on input "[US_STATE] Other" at bounding box center [812, 67] width 9 height 9
checkbox input "true"
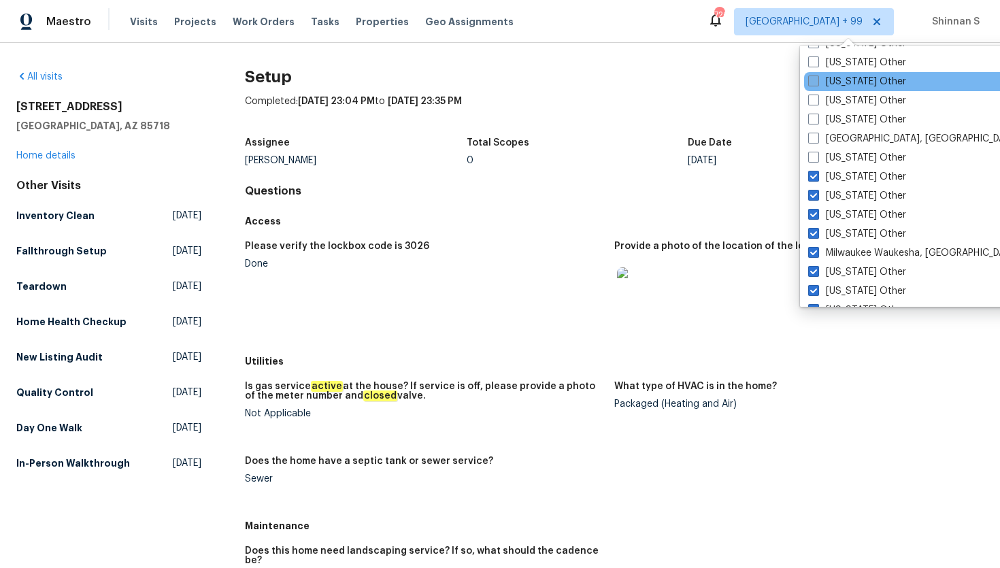
click at [812, 82] on span at bounding box center [813, 80] width 11 height 11
click at [812, 82] on input "[US_STATE] Other" at bounding box center [812, 79] width 9 height 9
checkbox input "true"
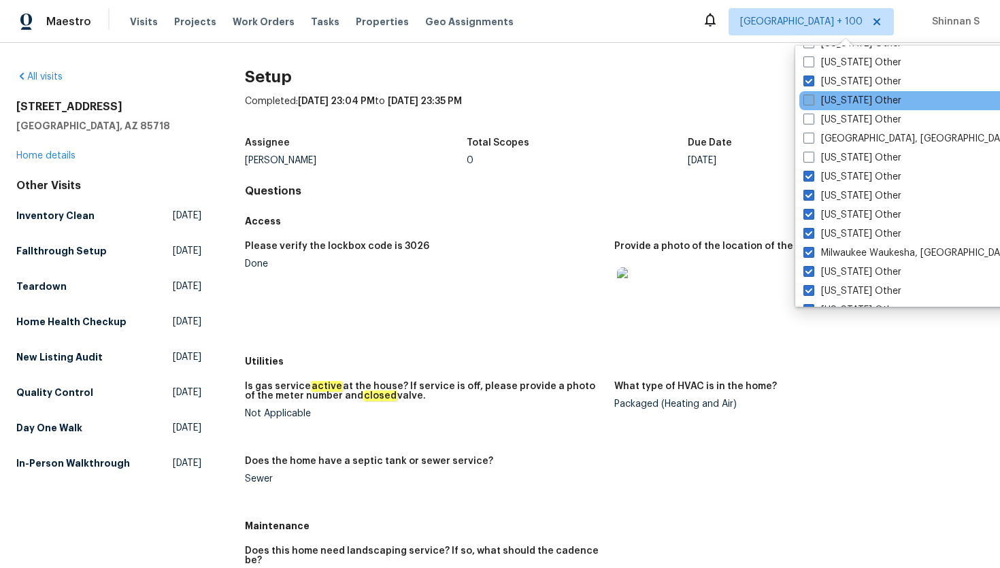
click at [812, 103] on span at bounding box center [808, 100] width 11 height 11
click at [812, 103] on input "[US_STATE] Other" at bounding box center [807, 98] width 9 height 9
checkbox input "true"
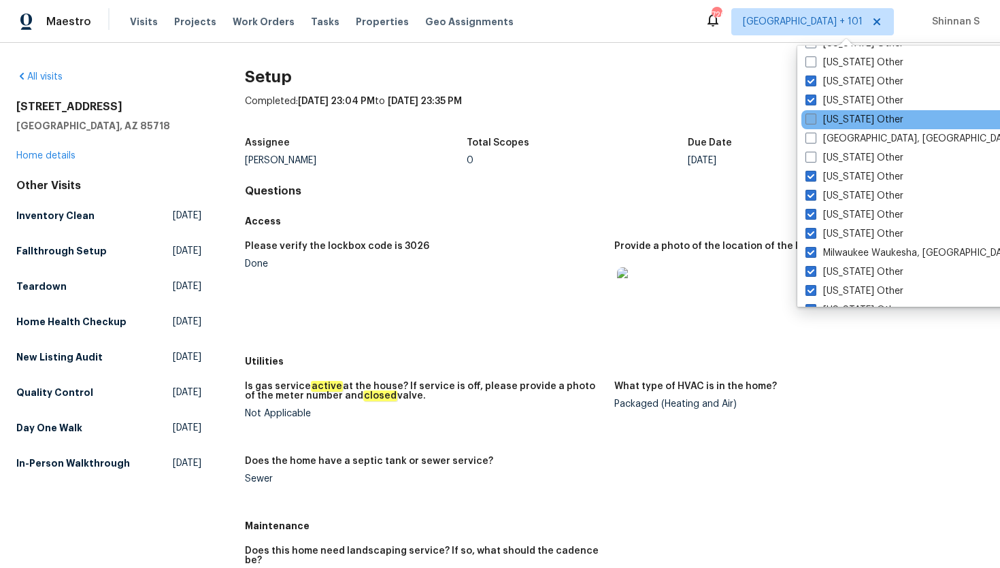
click at [812, 119] on span at bounding box center [810, 119] width 11 height 11
click at [812, 119] on input "[US_STATE] Other" at bounding box center [809, 117] width 9 height 9
checkbox input "true"
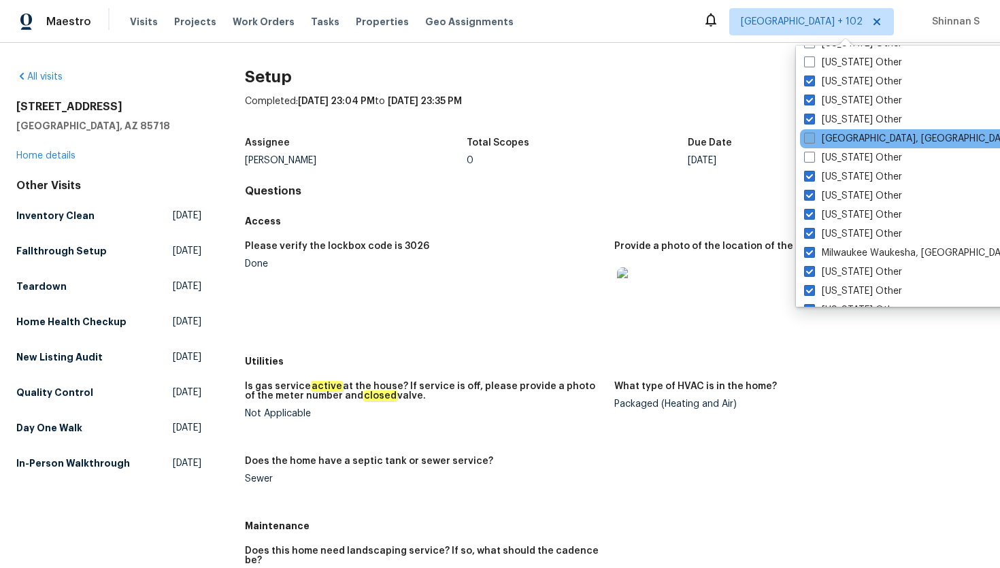
click at [812, 141] on span at bounding box center [809, 138] width 11 height 11
click at [812, 141] on input "[GEOGRAPHIC_DATA], [GEOGRAPHIC_DATA]" at bounding box center [808, 136] width 9 height 9
checkbox input "true"
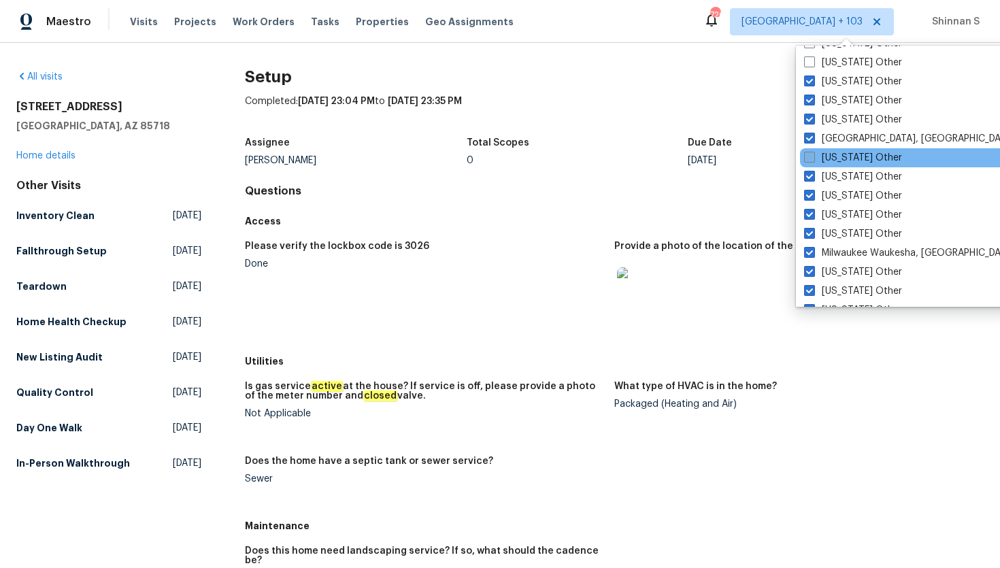
click at [813, 154] on span at bounding box center [809, 157] width 11 height 11
click at [813, 154] on input "[US_STATE] Other" at bounding box center [808, 155] width 9 height 9
checkbox input "true"
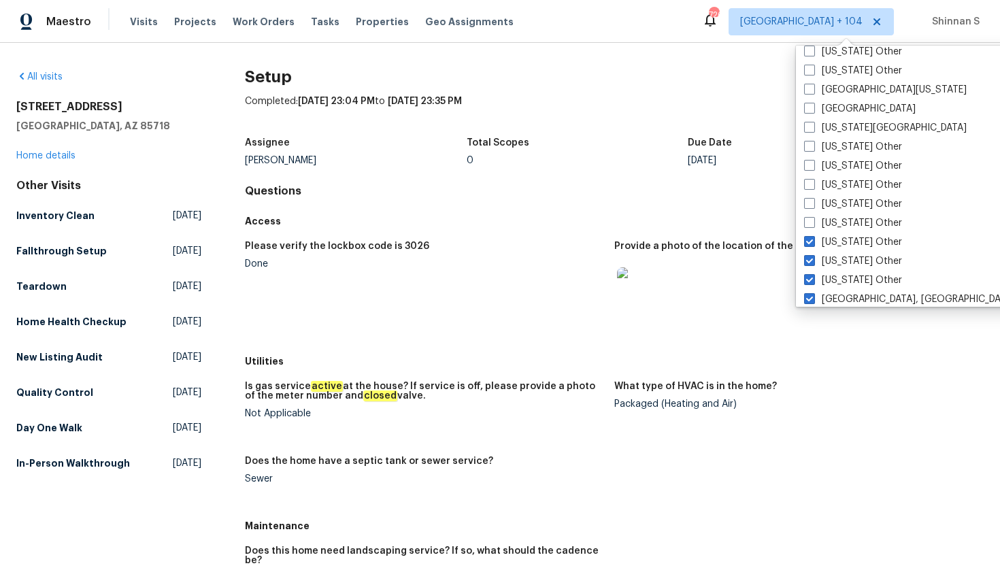
scroll to position [1281, 0]
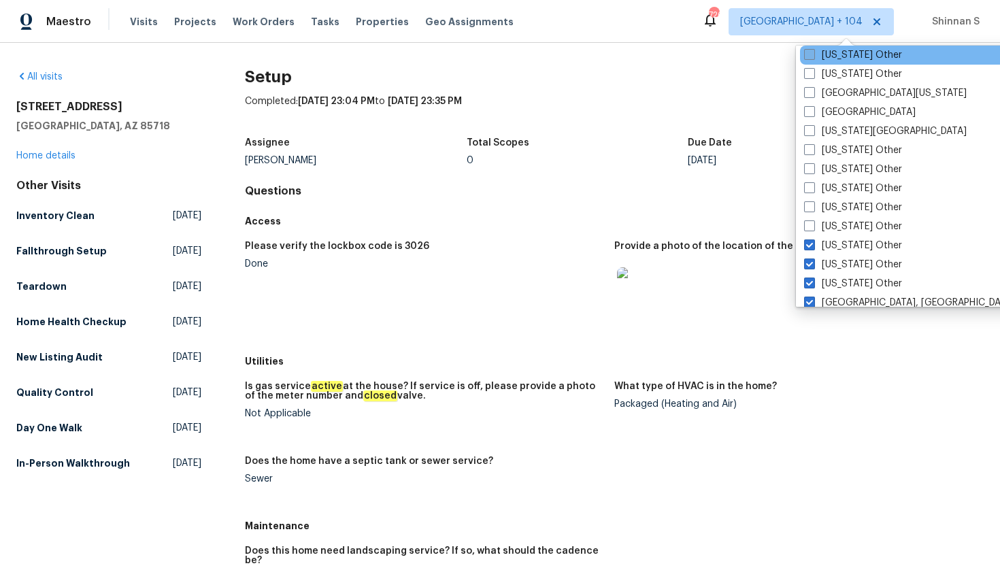
click at [809, 58] on span at bounding box center [809, 54] width 11 height 11
click at [809, 57] on input "[US_STATE] Other" at bounding box center [808, 52] width 9 height 9
checkbox input "true"
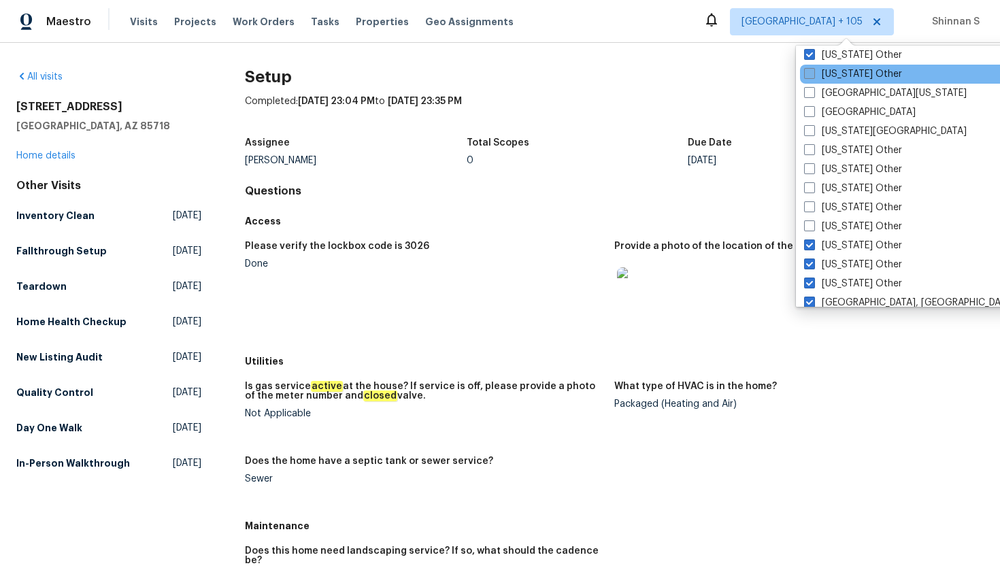
click at [809, 71] on span at bounding box center [809, 73] width 11 height 11
click at [809, 71] on input "[US_STATE] Other" at bounding box center [808, 71] width 9 height 9
checkbox input "true"
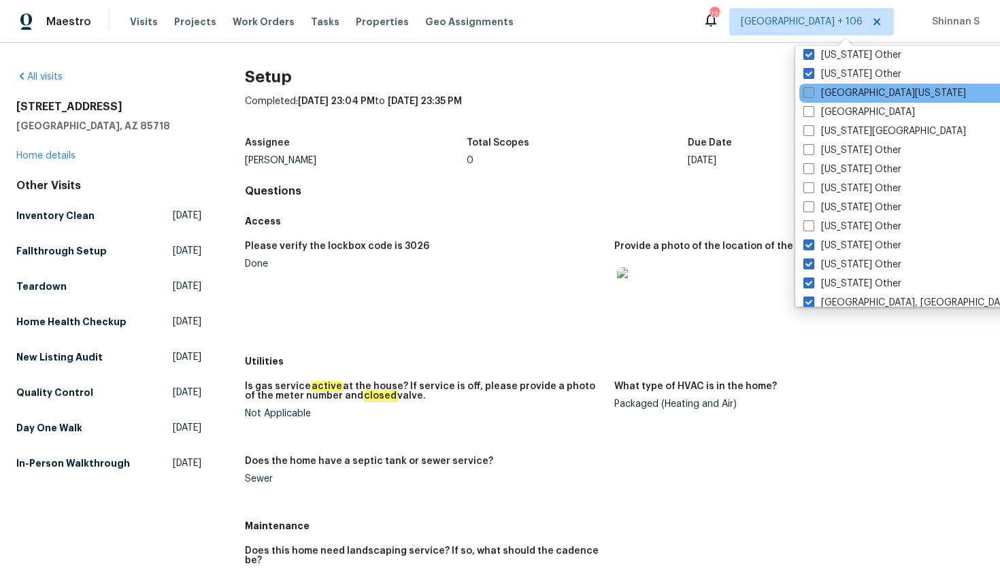
click at [810, 91] on span at bounding box center [808, 92] width 11 height 11
click at [810, 91] on input "[GEOGRAPHIC_DATA][US_STATE]" at bounding box center [807, 90] width 9 height 9
checkbox input "true"
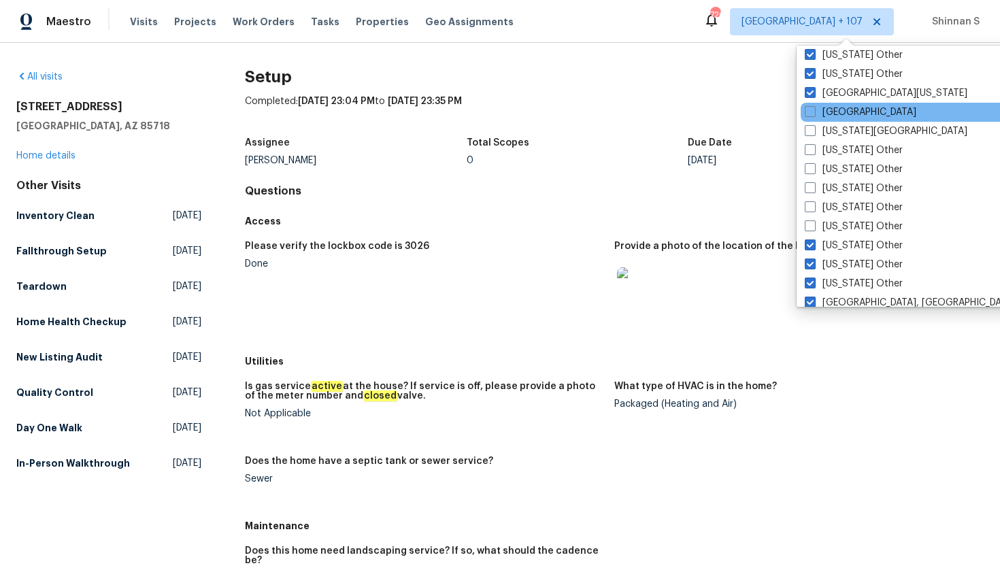
click at [813, 119] on div "[GEOGRAPHIC_DATA]" at bounding box center [937, 112] width 274 height 19
click at [810, 113] on span at bounding box center [810, 111] width 11 height 11
click at [810, 113] on input "[GEOGRAPHIC_DATA]" at bounding box center [809, 109] width 9 height 9
checkbox input "true"
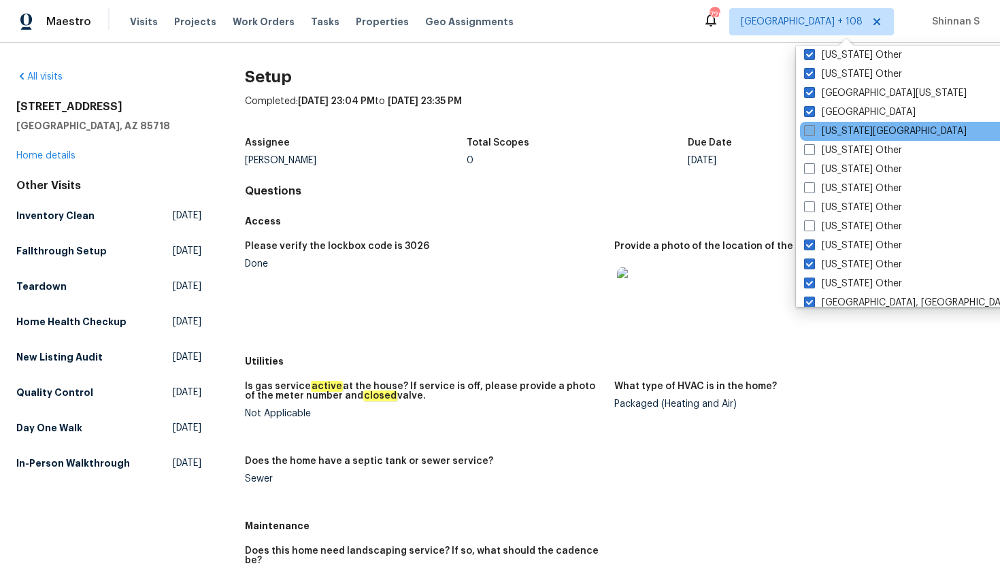
click at [809, 135] on span at bounding box center [809, 130] width 11 height 11
click at [809, 133] on input "[US_STATE][GEOGRAPHIC_DATA]" at bounding box center [808, 128] width 9 height 9
checkbox input "true"
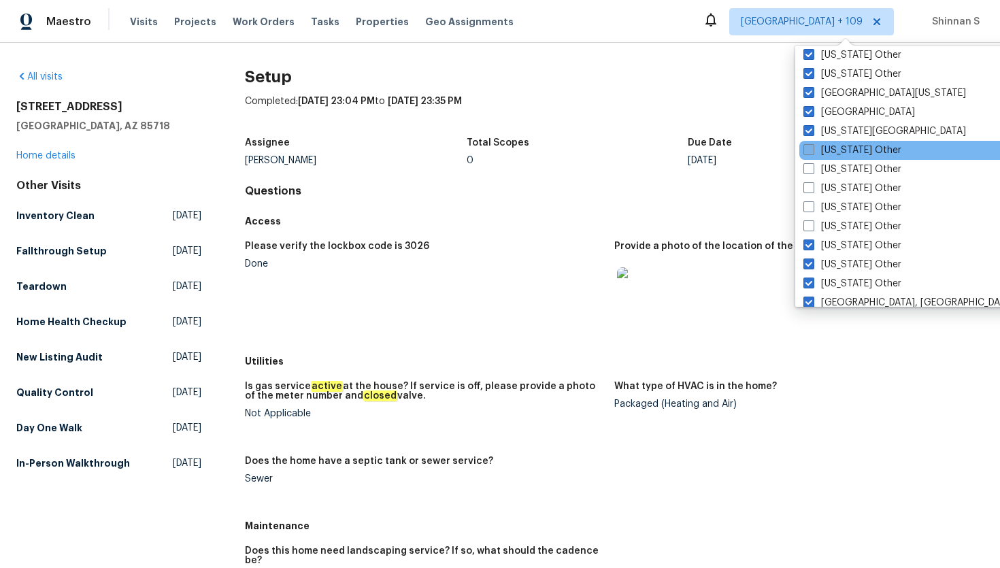
click at [809, 148] on span at bounding box center [808, 149] width 11 height 11
click at [809, 148] on input "[US_STATE] Other" at bounding box center [807, 148] width 9 height 9
checkbox input "true"
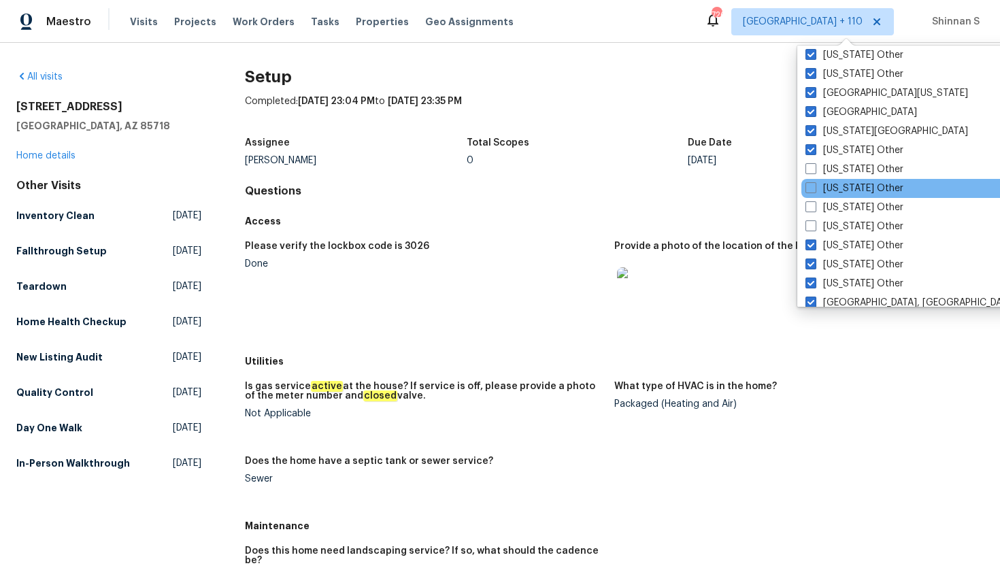
click at [811, 180] on div "[US_STATE] Other" at bounding box center [938, 188] width 274 height 19
click at [811, 192] on span at bounding box center [810, 187] width 11 height 11
click at [811, 190] on input "[US_STATE] Other" at bounding box center [809, 186] width 9 height 9
checkbox input "true"
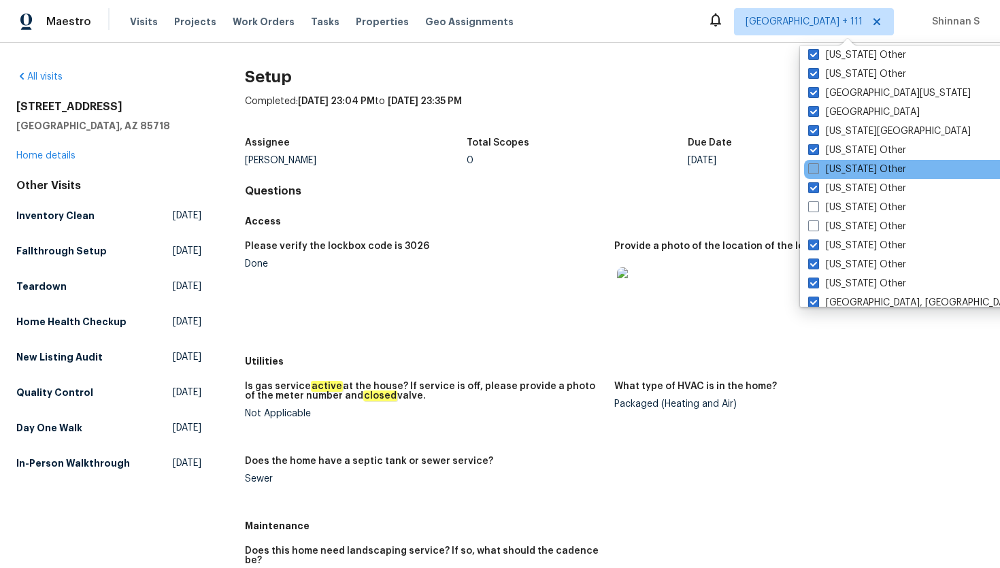
click at [811, 175] on label "[US_STATE] Other" at bounding box center [857, 170] width 98 height 14
click at [811, 171] on input "[US_STATE] Other" at bounding box center [812, 167] width 9 height 9
checkbox input "true"
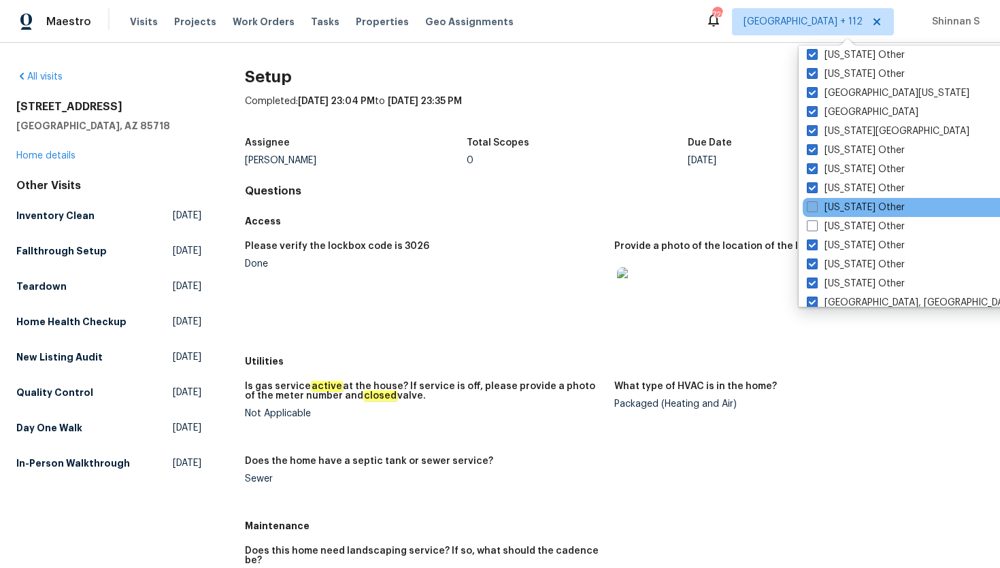
click at [811, 204] on span at bounding box center [812, 206] width 11 height 11
click at [811, 204] on input "[US_STATE] Other" at bounding box center [811, 205] width 9 height 9
checkbox input "true"
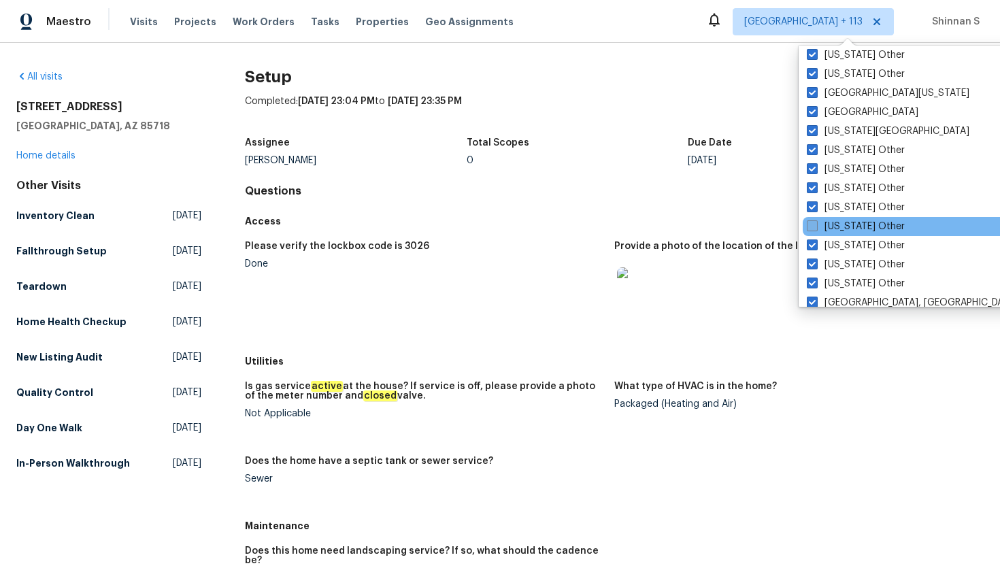
click at [811, 231] on span at bounding box center [812, 225] width 11 height 11
click at [811, 229] on input "[US_STATE] Other" at bounding box center [811, 224] width 9 height 9
checkbox input "true"
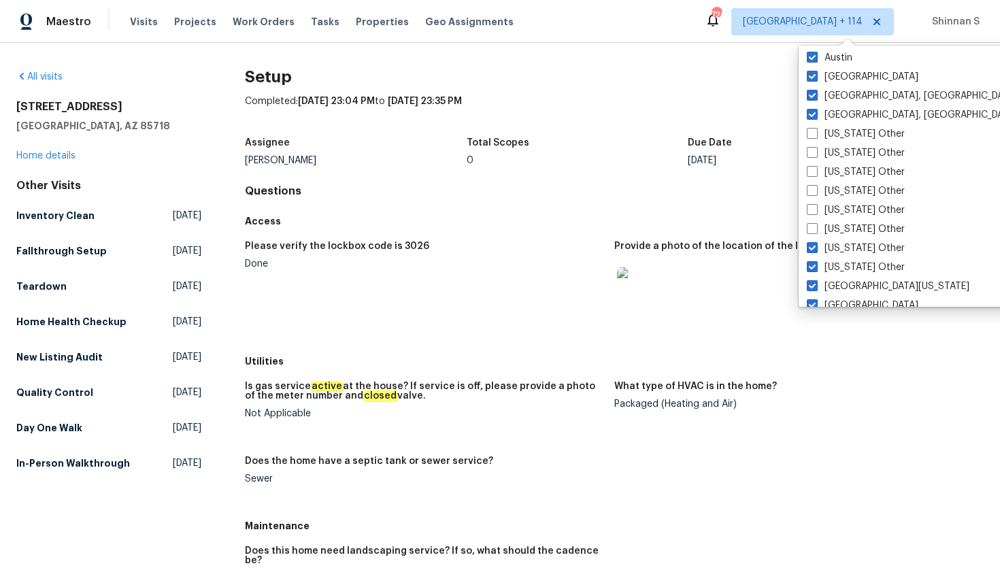
scroll to position [1077, 0]
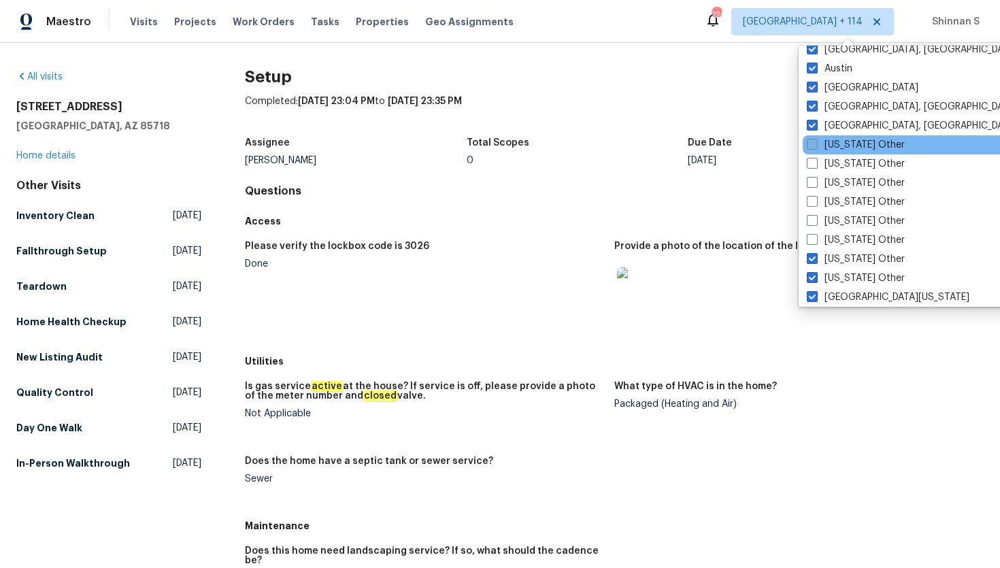
click at [816, 147] on span at bounding box center [812, 144] width 11 height 11
click at [815, 147] on input "[US_STATE] Other" at bounding box center [811, 142] width 9 height 9
checkbox input "true"
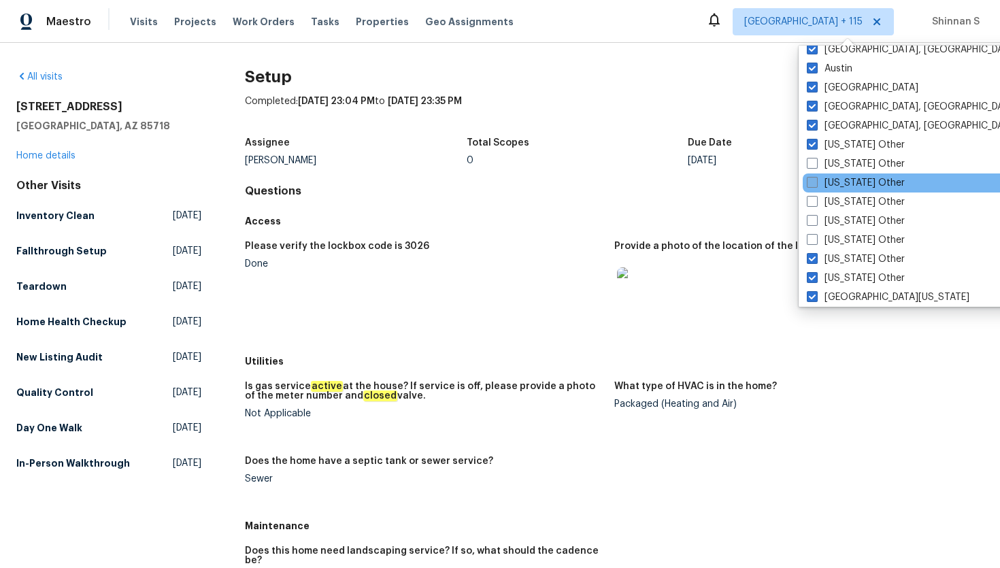
drag, startPoint x: 815, startPoint y: 167, endPoint x: 815, endPoint y: 178, distance: 10.2
click at [815, 167] on span at bounding box center [812, 163] width 11 height 11
click at [815, 166] on input "[US_STATE] Other" at bounding box center [811, 161] width 9 height 9
checkbox input "true"
click at [815, 184] on span at bounding box center [811, 182] width 11 height 11
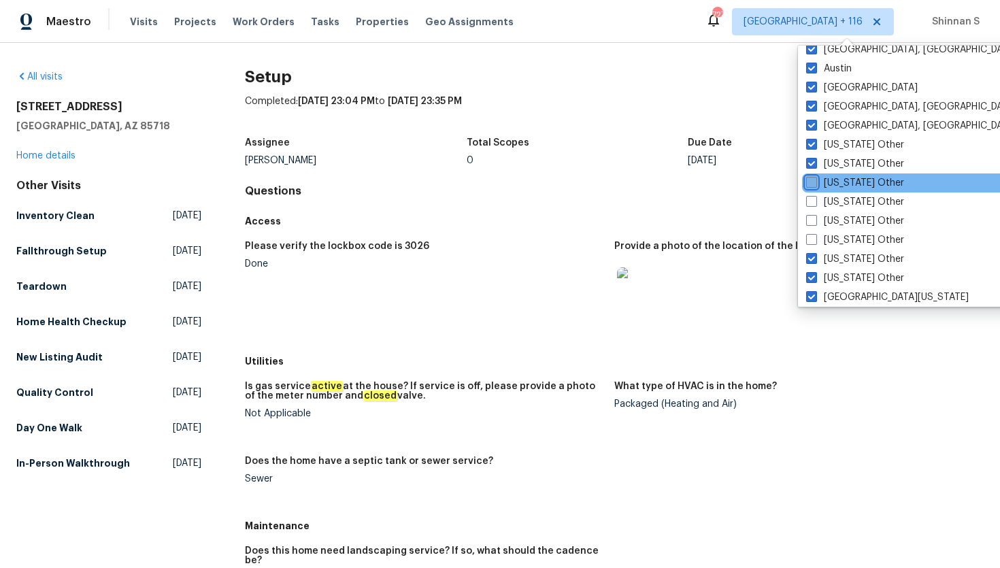
click at [815, 184] on input "[US_STATE] Other" at bounding box center [810, 180] width 9 height 9
checkbox input "true"
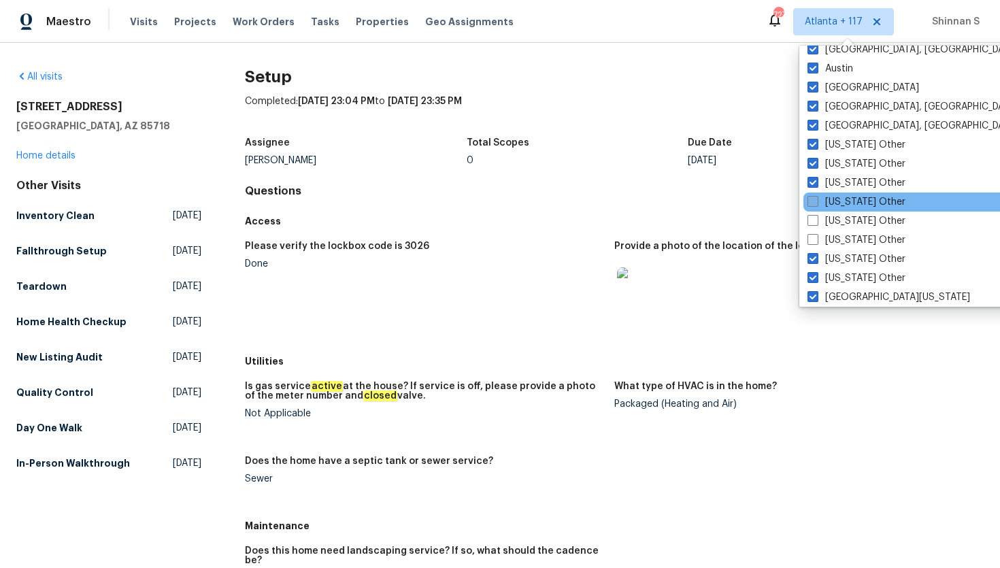
click at [813, 201] on span at bounding box center [812, 201] width 11 height 11
click at [813, 201] on input "[US_STATE] Other" at bounding box center [811, 199] width 9 height 9
checkbox input "true"
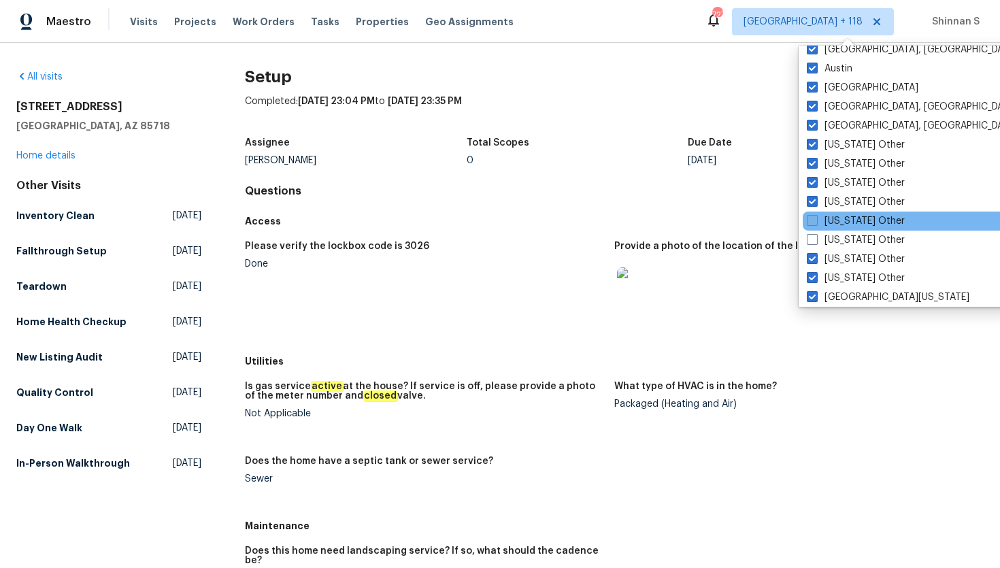
click at [813, 220] on span at bounding box center [812, 220] width 11 height 11
click at [813, 220] on input "[US_STATE] Other" at bounding box center [811, 218] width 9 height 9
checkbox input "true"
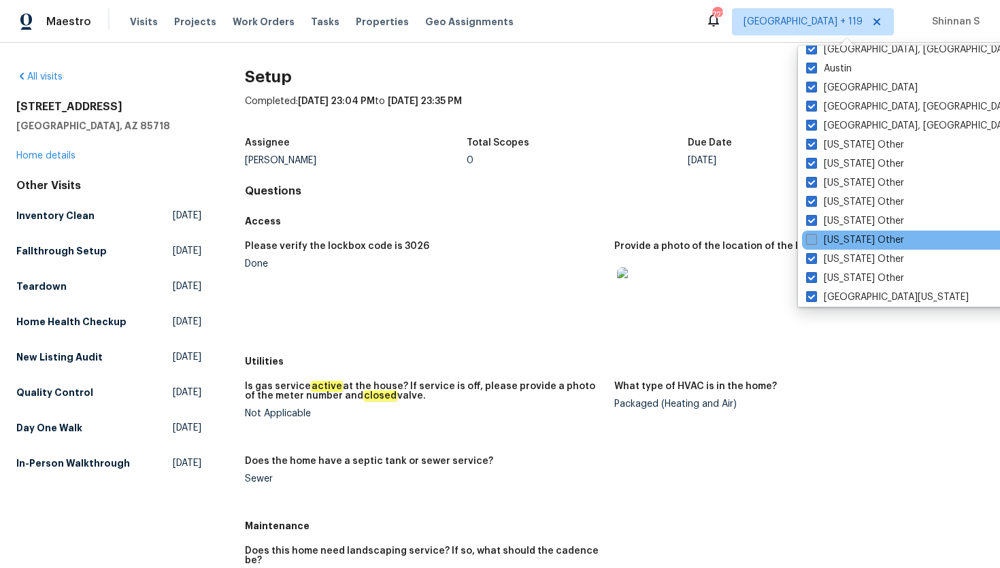
click at [813, 240] on span at bounding box center [811, 239] width 11 height 11
click at [813, 240] on input "[US_STATE] Other" at bounding box center [810, 237] width 9 height 9
checkbox input "true"
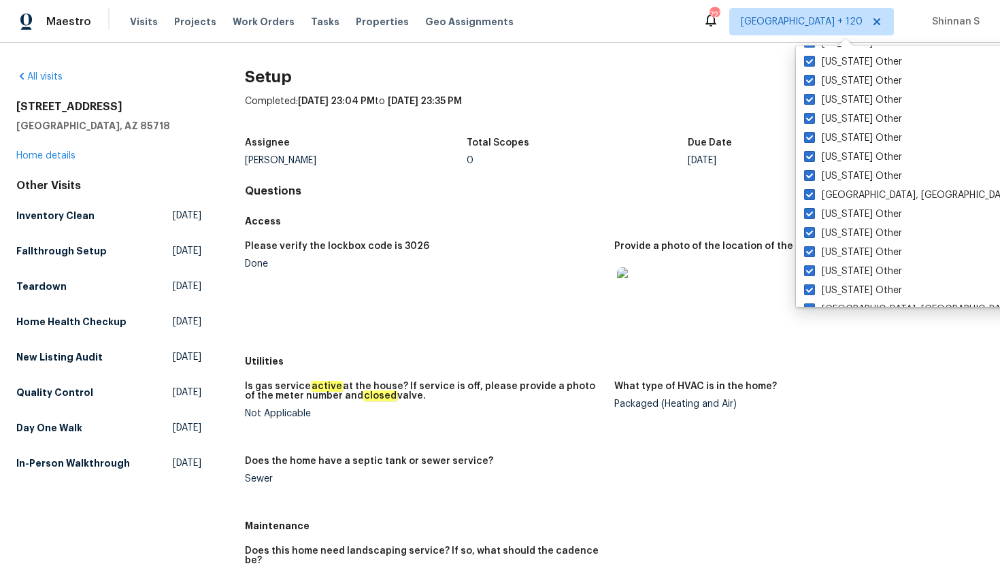
scroll to position [2054, 0]
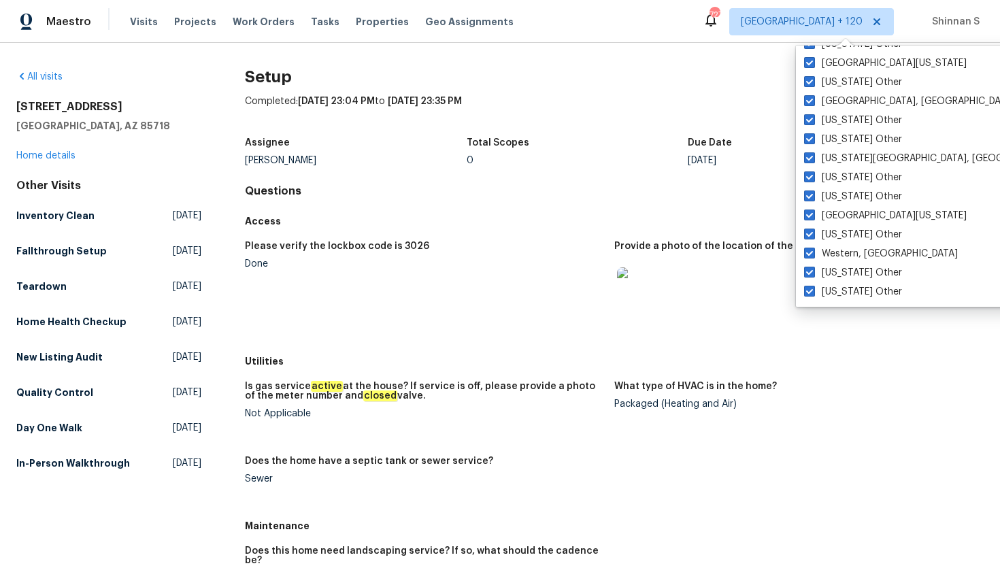
click at [728, 95] on div "Completed: [DATE] 23:04 PM to [DATE] 23:35 PM" at bounding box center [614, 112] width 739 height 35
